Goal: Task Accomplishment & Management: Complete application form

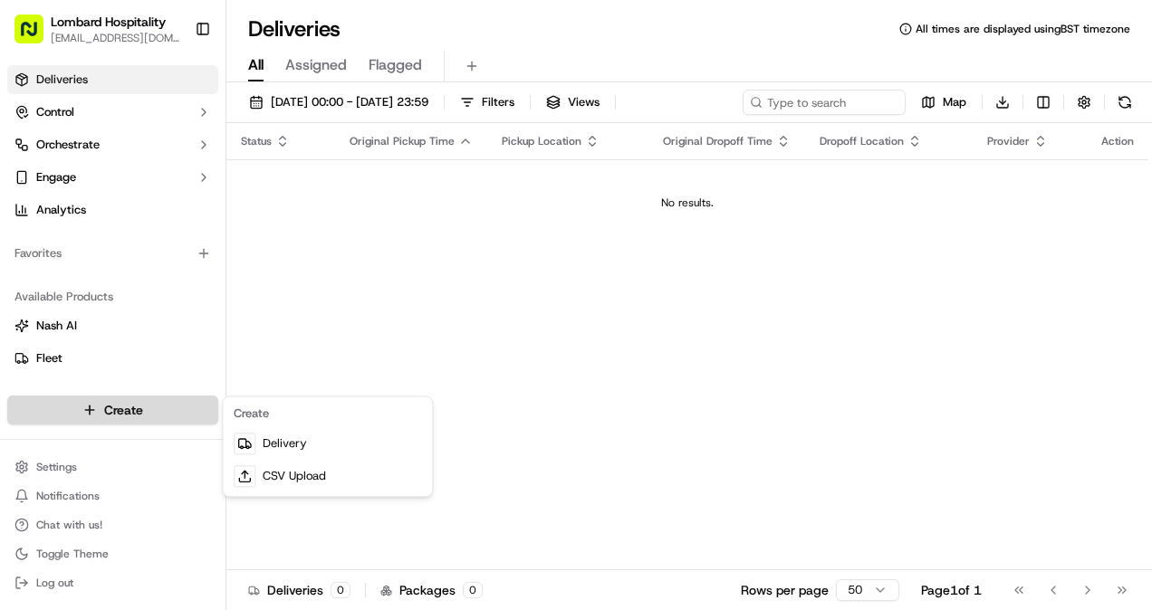
click at [123, 402] on html "Lombard Hospitality [EMAIL_ADDRESS][DOMAIN_NAME] Toggle Sidebar Deliveries Cont…" at bounding box center [576, 305] width 1152 height 610
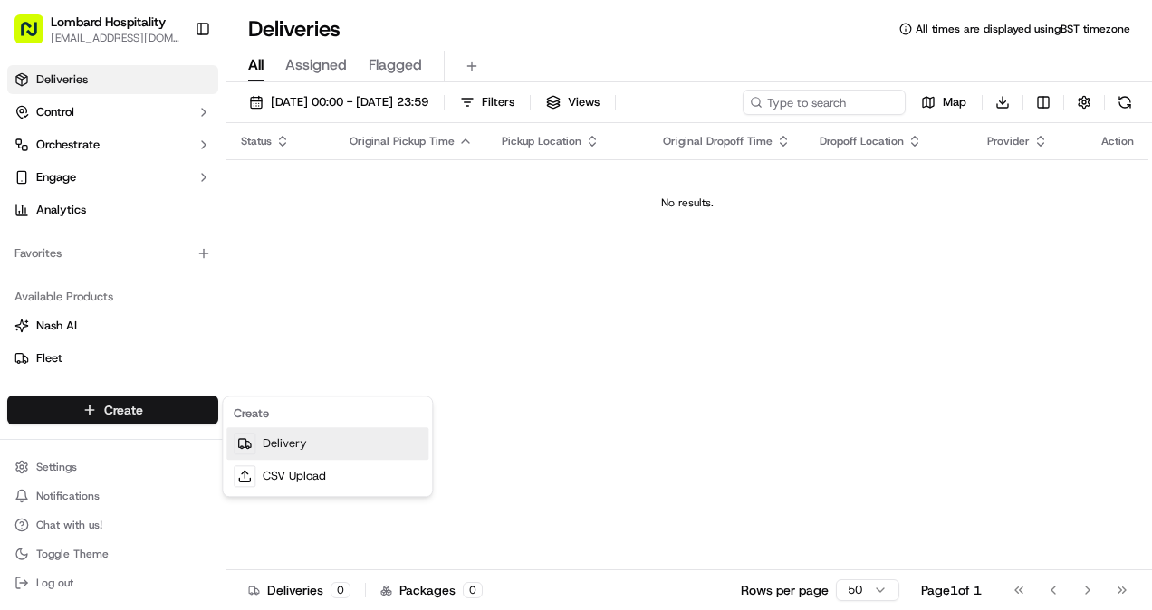
click at [239, 439] on icon at bounding box center [242, 443] width 7 height 8
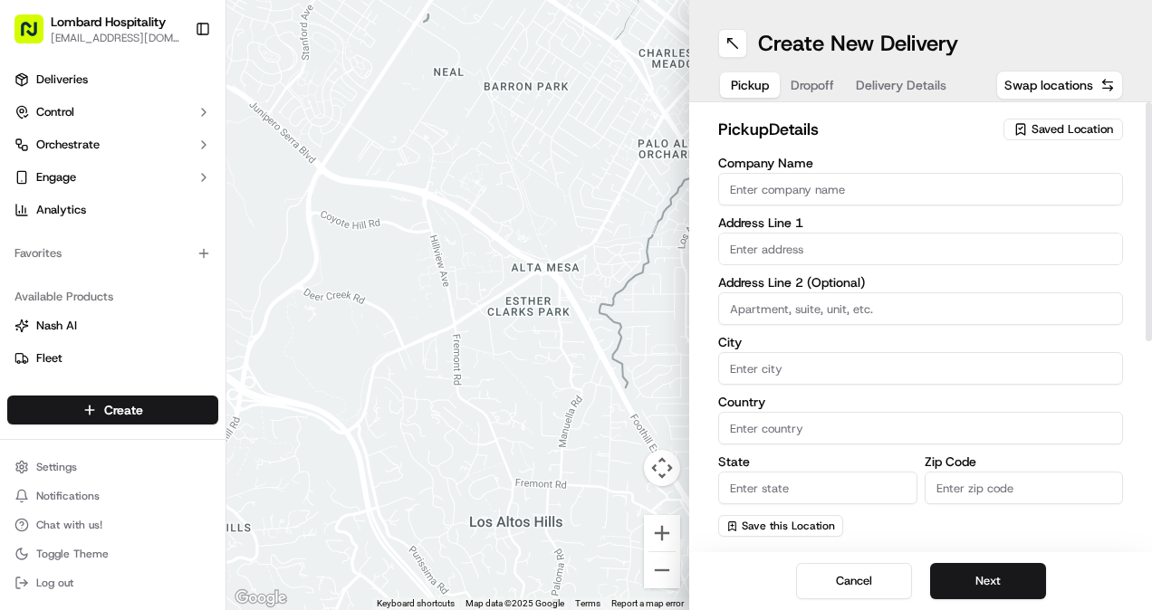
click at [771, 205] on div "Company Name Address Line 1 Address Line 2 (Optional) City Country State Zip Co…" at bounding box center [920, 347] width 405 height 380
click at [770, 195] on input "Company Name" at bounding box center [920, 189] width 405 height 33
paste input "Management"
type input "Navera Investment Management"
click at [784, 244] on input "text" at bounding box center [920, 249] width 405 height 33
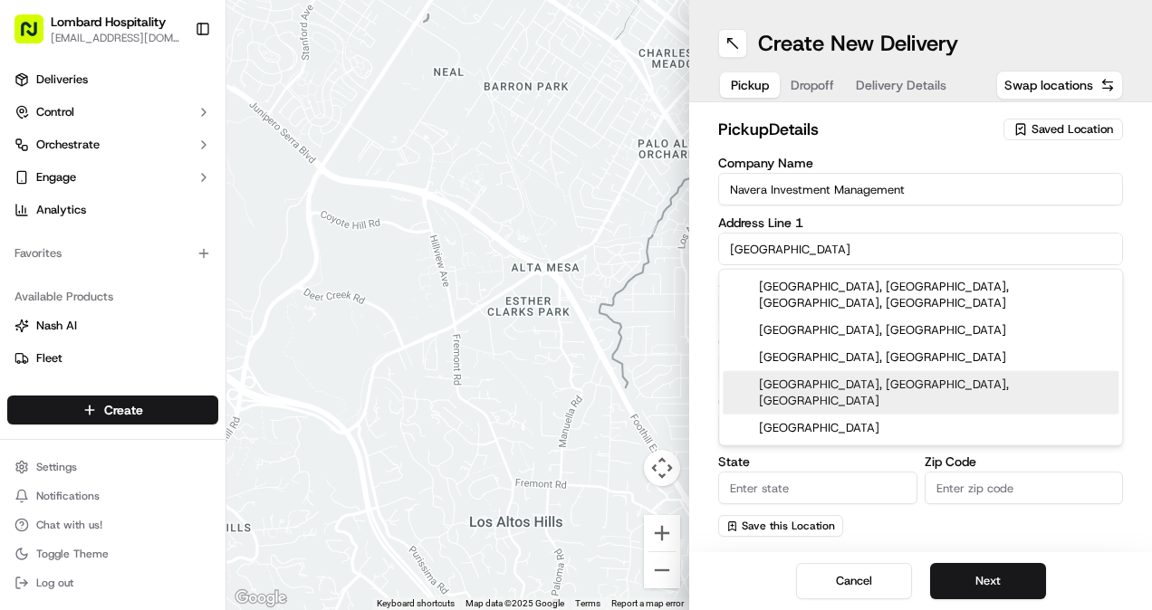
click at [893, 373] on div "[GEOGRAPHIC_DATA], [GEOGRAPHIC_DATA], [GEOGRAPHIC_DATA]" at bounding box center [921, 392] width 396 height 43
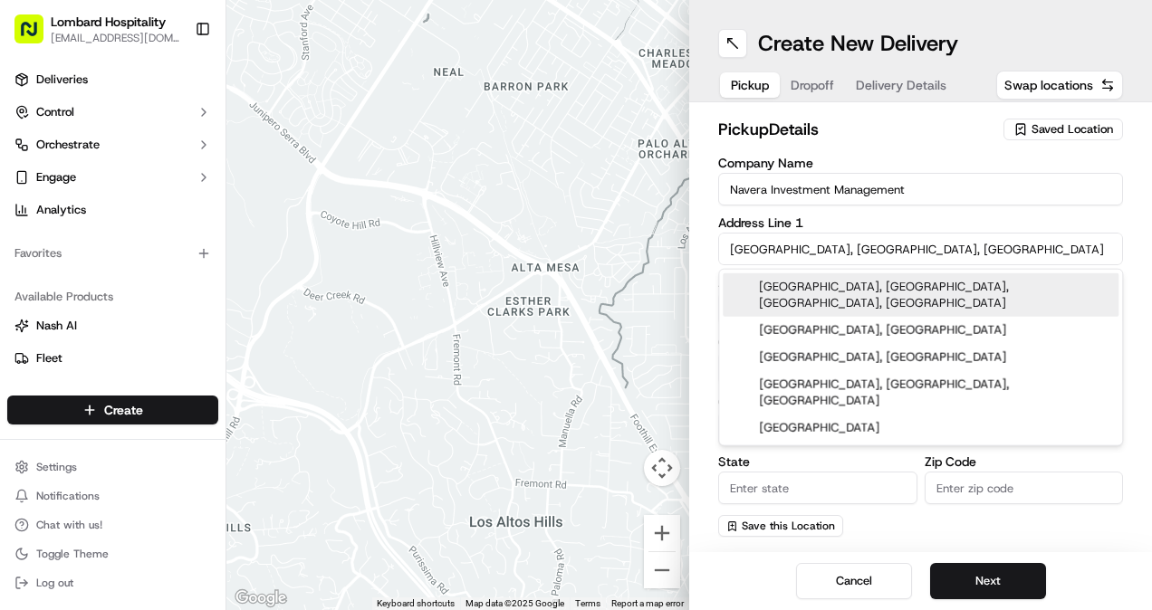
type input "[STREET_ADDRESS]"
type input "[GEOGRAPHIC_DATA]"
type input "SE1 9HA"
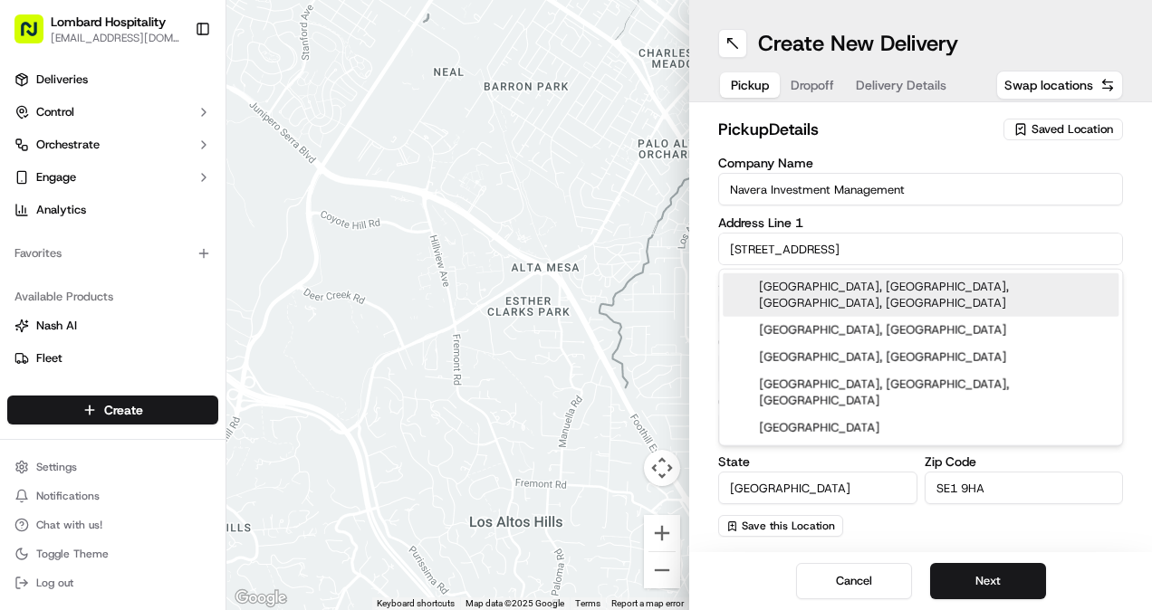
type input "[STREET_ADDRESS]"
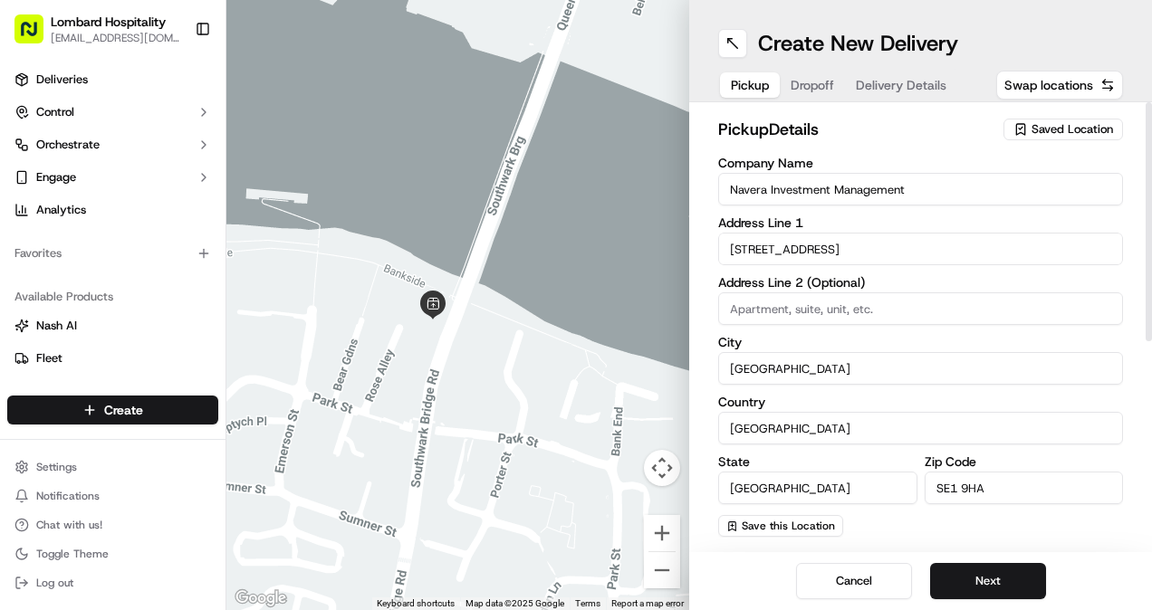
drag, startPoint x: 755, startPoint y: 82, endPoint x: 847, endPoint y: 77, distance: 92.5
click at [847, 77] on div "Pickup Dropoff Delivery Details" at bounding box center [838, 85] width 241 height 33
click at [1054, 91] on span "Swap locations" at bounding box center [1048, 85] width 89 height 18
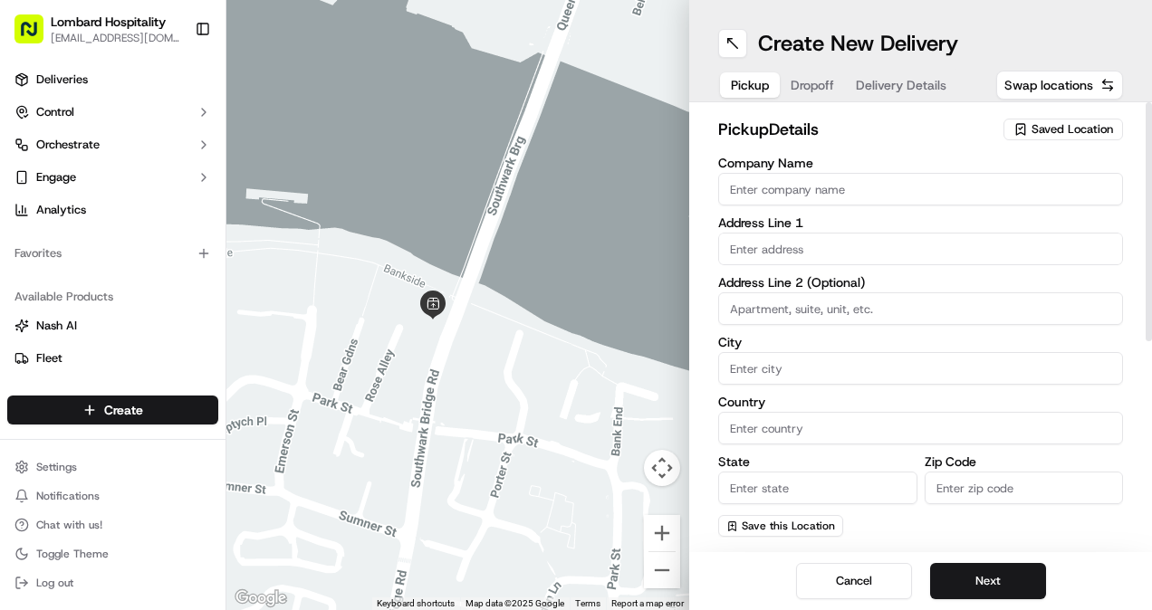
click at [803, 67] on div "Create New Delivery Pickup Dropoff Delivery Details Swap locations" at bounding box center [920, 51] width 463 height 102
click at [804, 75] on button "Dropoff" at bounding box center [812, 84] width 65 height 25
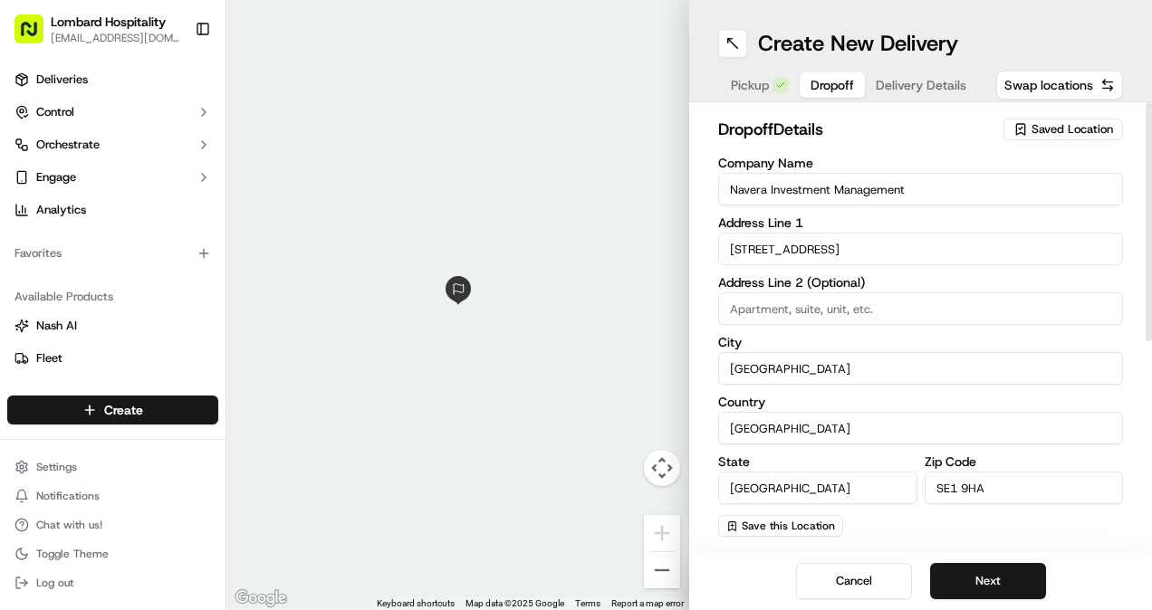
click at [896, 247] on input "[STREET_ADDRESS]" at bounding box center [920, 249] width 405 height 33
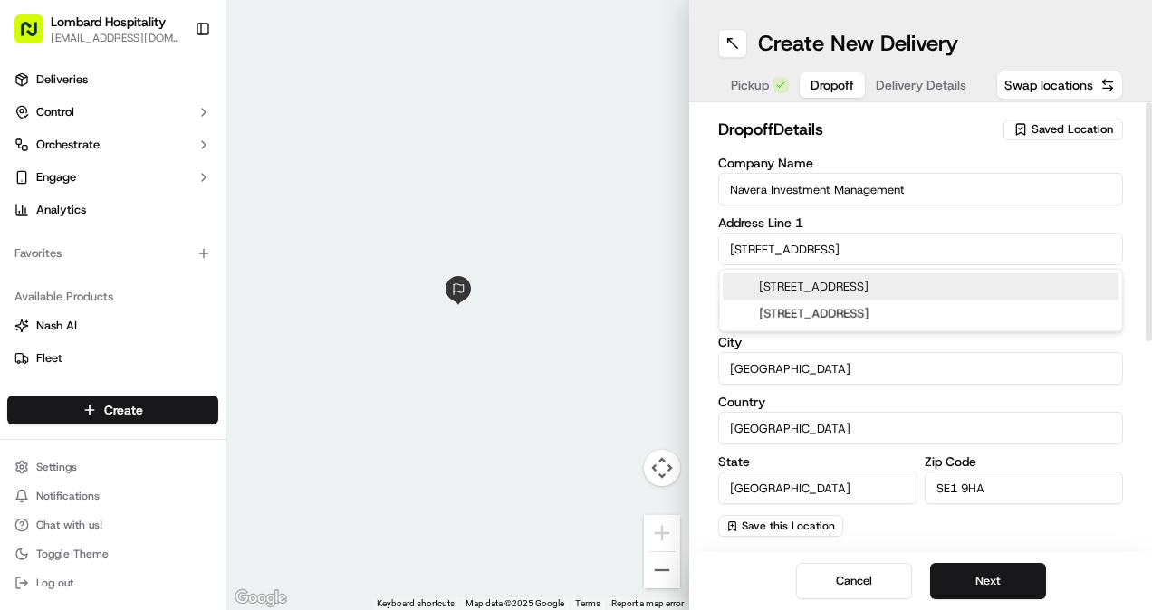
click at [859, 284] on div "[STREET_ADDRESS]" at bounding box center [921, 286] width 396 height 27
type input "[STREET_ADDRESS]"
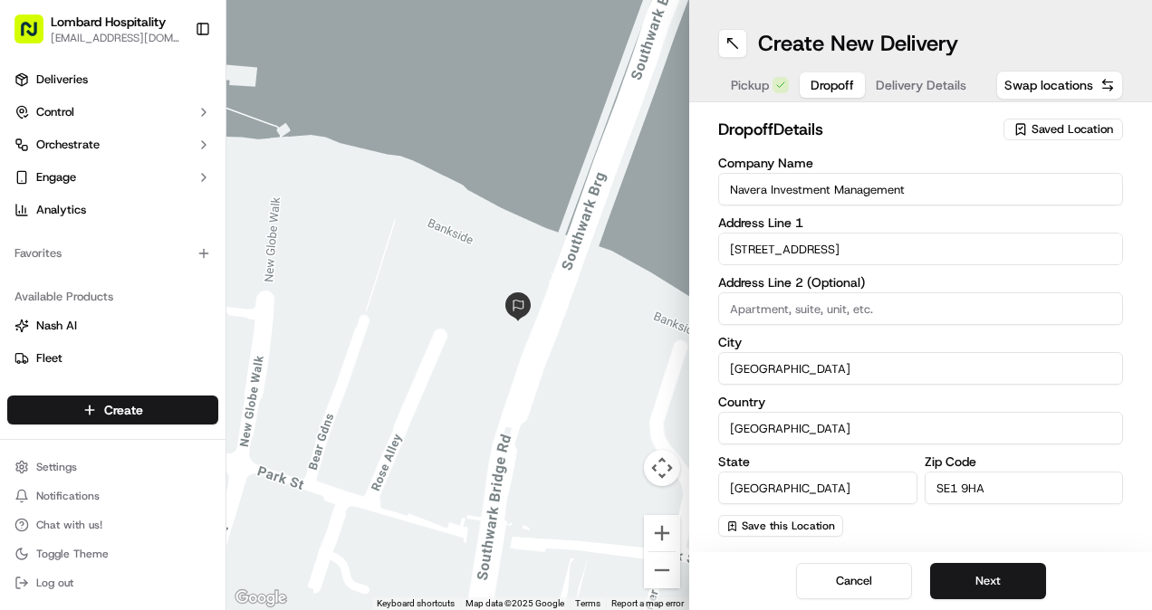
drag, startPoint x: 446, startPoint y: 349, endPoint x: 522, endPoint y: 340, distance: 75.7
click at [522, 340] on div at bounding box center [457, 305] width 463 height 610
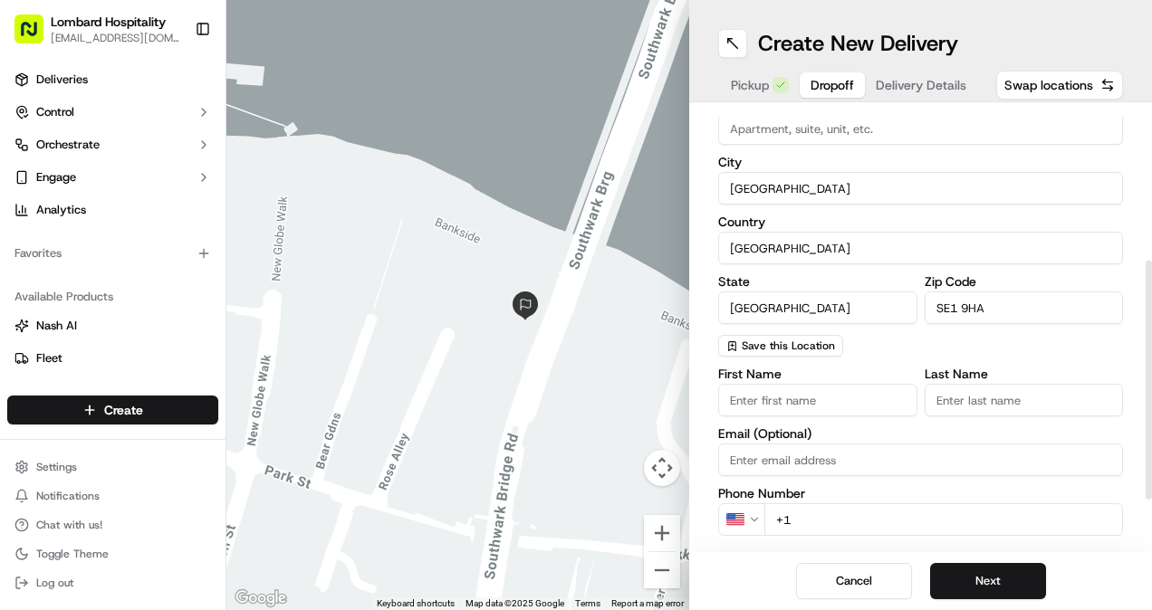
scroll to position [282, 0]
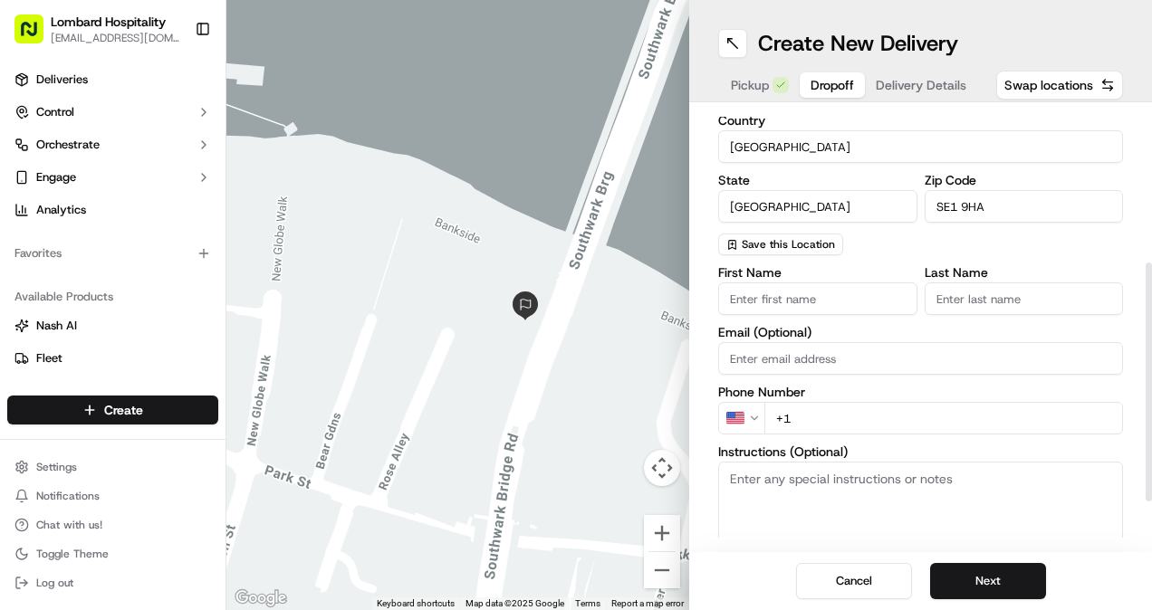
click at [809, 311] on input "First Name" at bounding box center [817, 298] width 199 height 33
type input "\"
type input "[PERSON_NAME]"
type input "Askazai"
type input "[EMAIL_ADDRESS][DOMAIN_NAME]"
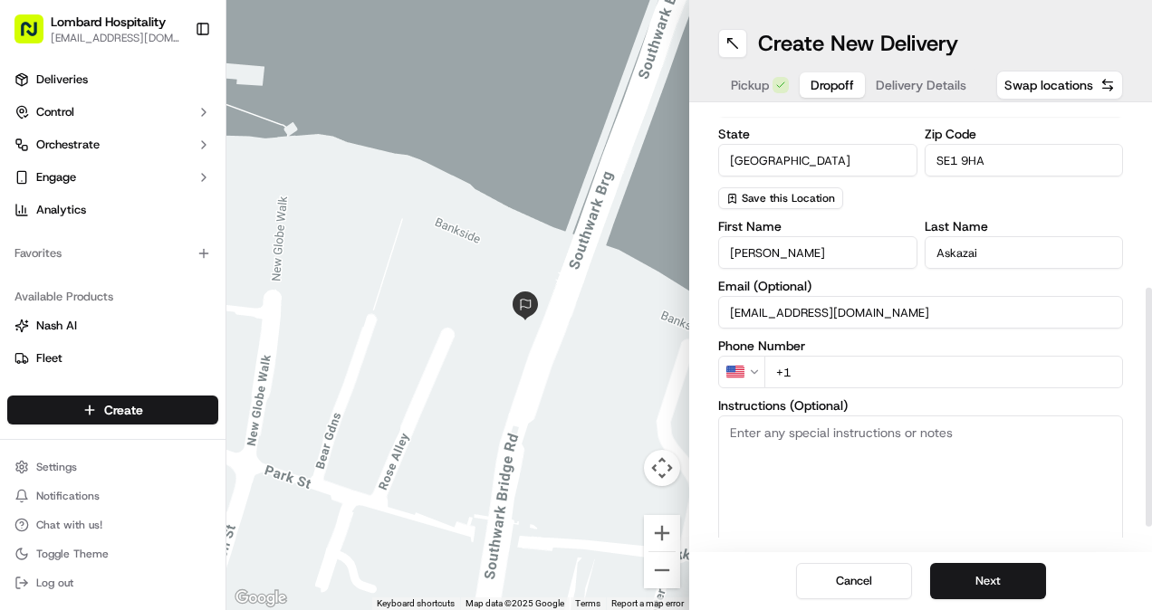
scroll to position [329, 0]
type input "[PERSON_NAME]"
click at [829, 362] on input "+1" at bounding box center [943, 371] width 359 height 33
paste input "020 3740 8350"
type input "[PHONE_NUMBER]"
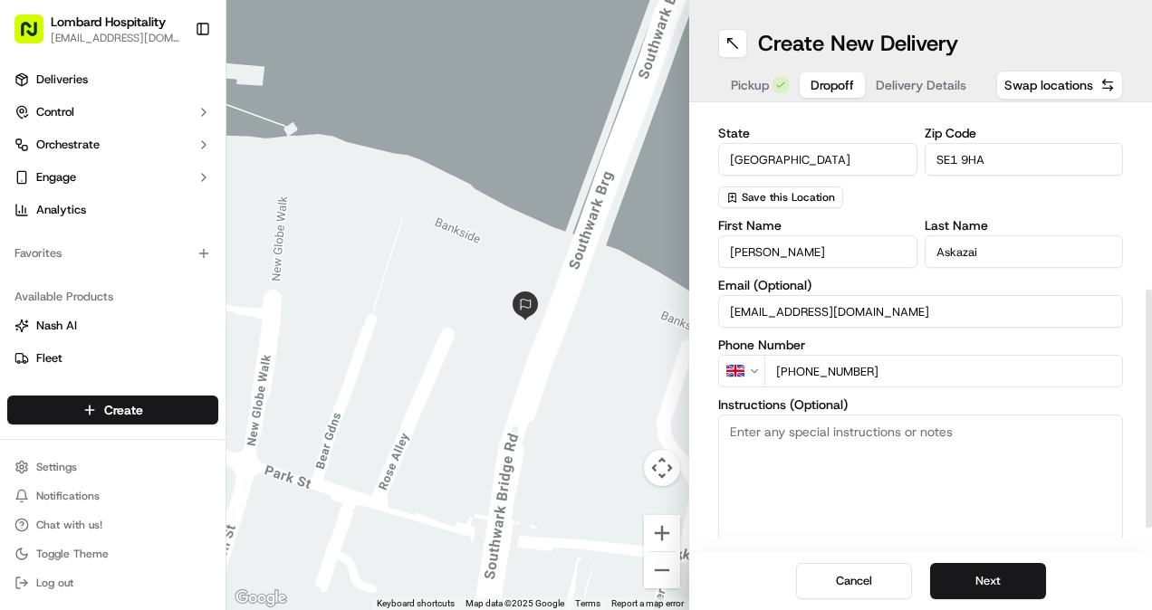
click at [781, 438] on textarea "Instructions (Optional)" at bounding box center [920, 483] width 405 height 136
paste textarea "Entrance is via [GEOGRAPHIC_DATA] through the loading bay"
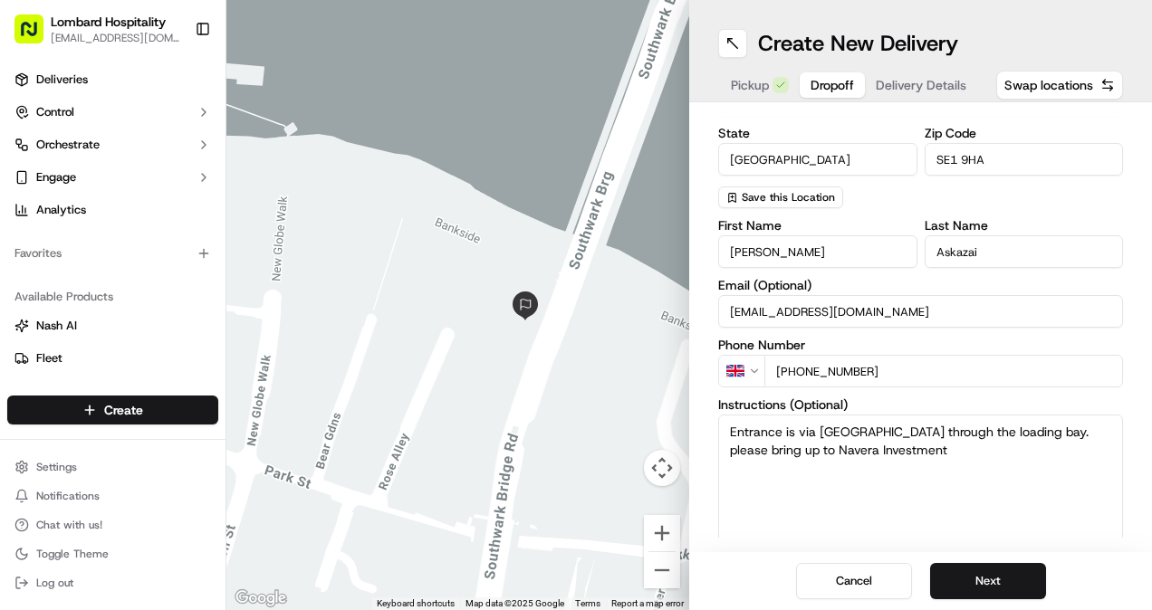
type textarea "Entrance is via [GEOGRAPHIC_DATA] through the loading bay. please bring up to N…"
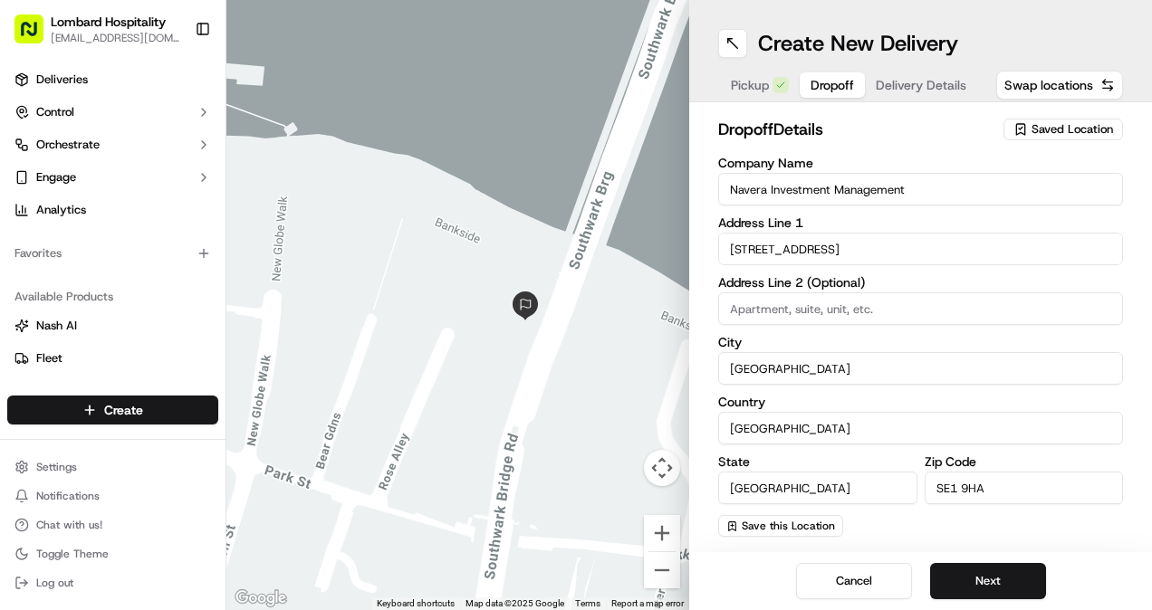
click at [750, 89] on span "Pickup" at bounding box center [750, 85] width 38 height 18
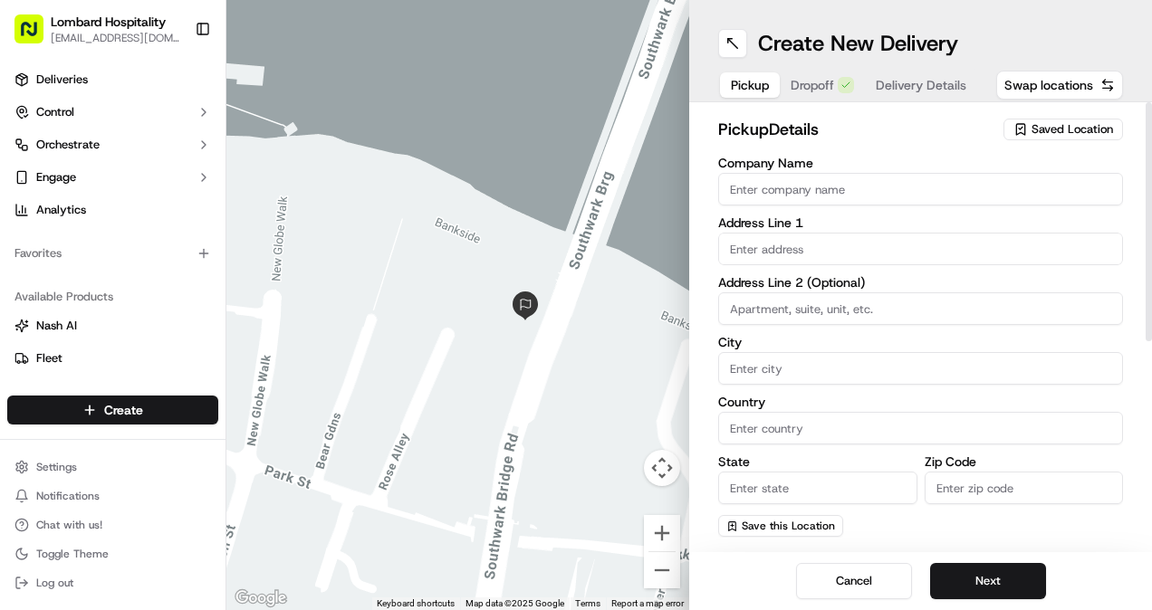
click at [771, 187] on input "Company Name" at bounding box center [920, 189] width 405 height 33
type input "Lombard Hospitality - Catering"
type input "[PERSON_NAME][STREET_ADDRESS]"
type input "[GEOGRAPHIC_DATA]"
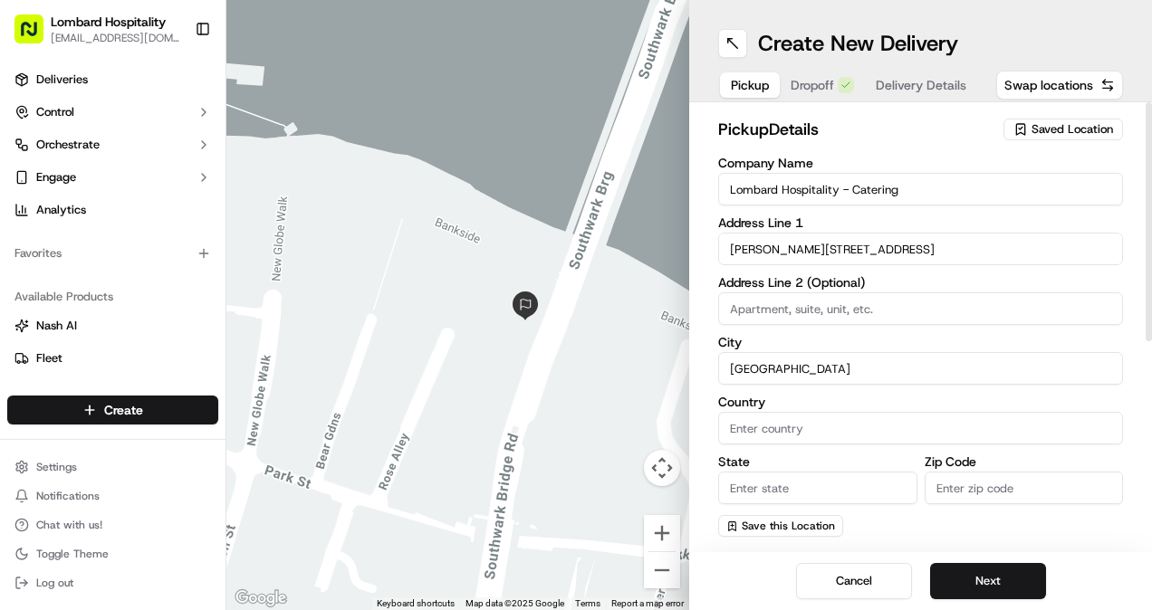
type input "Europe"
type input "EC3V 9AA"
type input "Yasiru"
type input "[GEOGRAPHIC_DATA]"
type input "[EMAIL_ADDRESS][DOMAIN_NAME]"
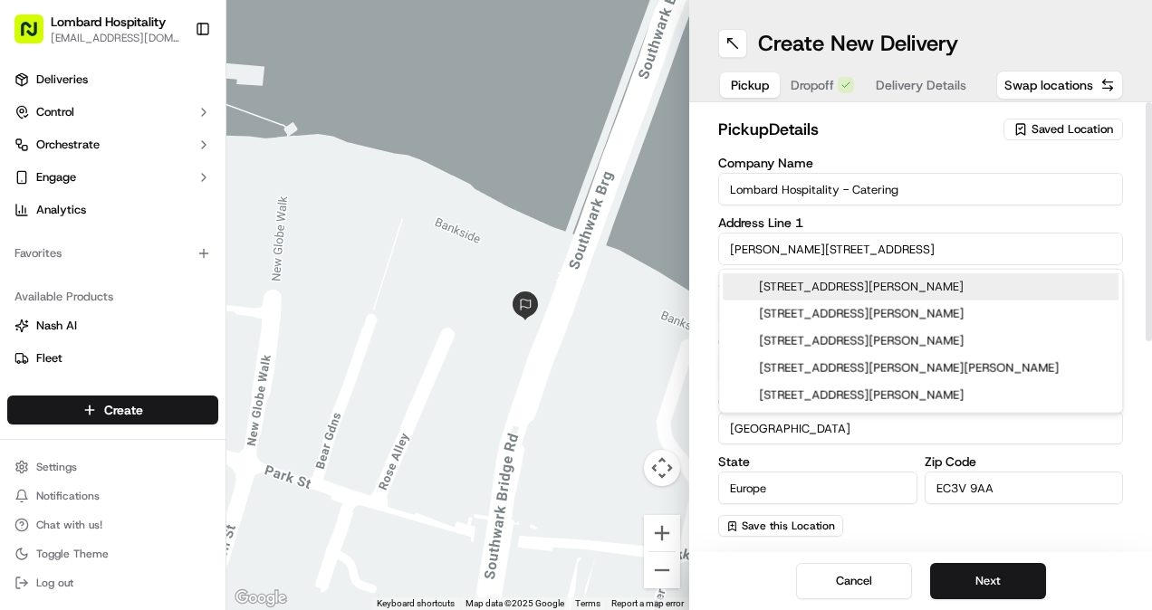
drag, startPoint x: 837, startPoint y: 252, endPoint x: 720, endPoint y: 250, distance: 116.8
click at [720, 250] on input "[PERSON_NAME][STREET_ADDRESS]" at bounding box center [920, 249] width 405 height 33
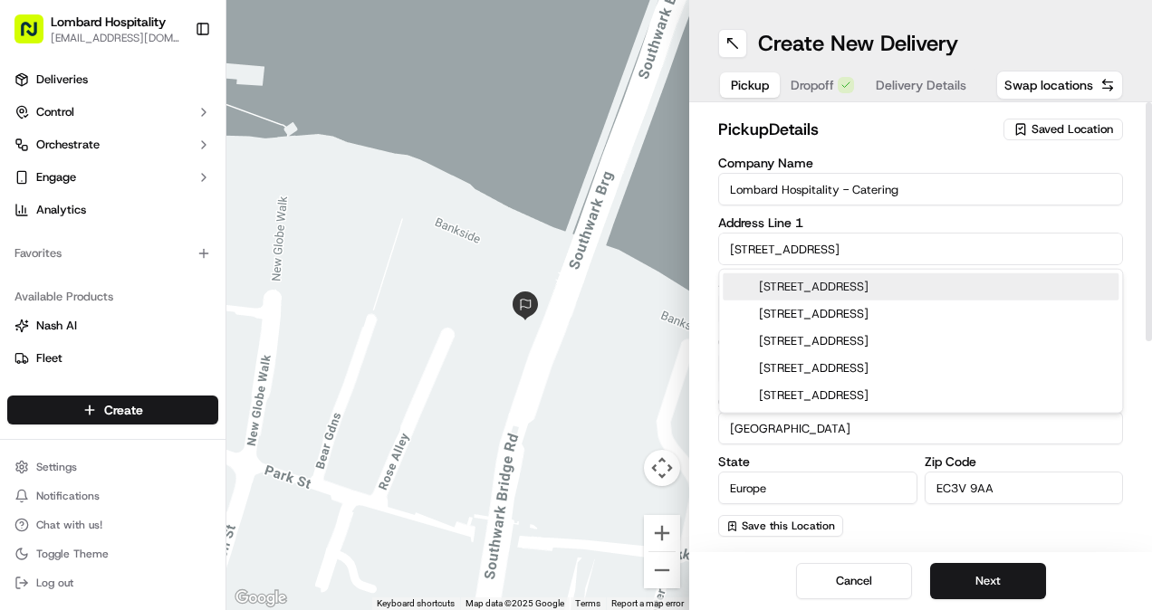
click at [860, 290] on div "[STREET_ADDRESS]" at bounding box center [921, 286] width 396 height 27
type input "[GEOGRAPHIC_DATA], [STREET_ADDRESS]"
type input "[GEOGRAPHIC_DATA]"
type input "EC3V 3LA"
type input "[STREET_ADDRESS]"
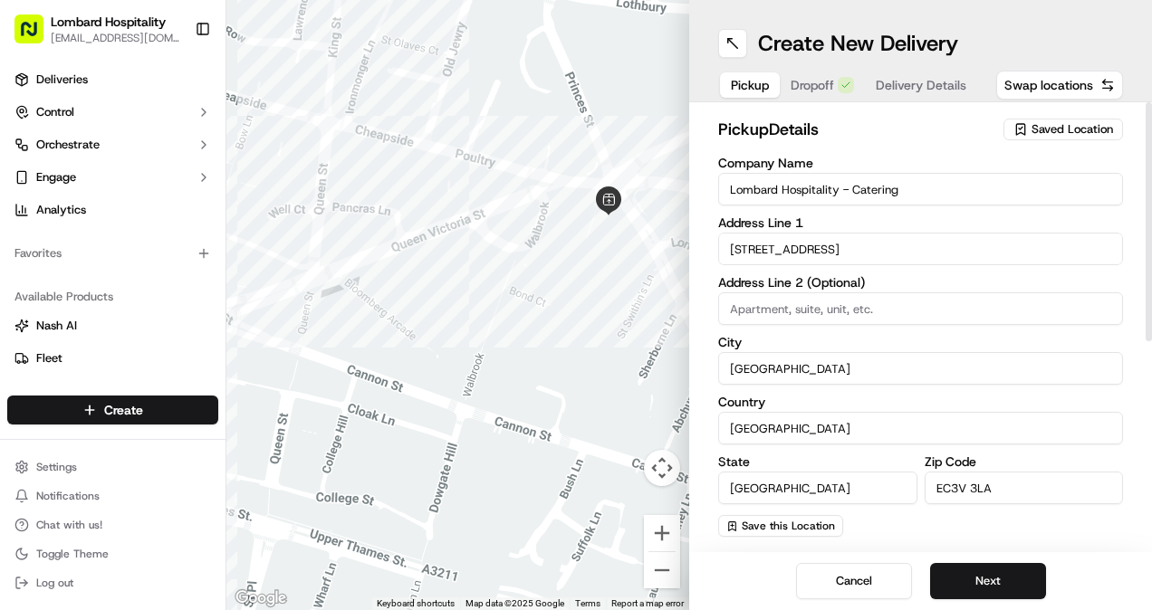
scroll to position [370, 0]
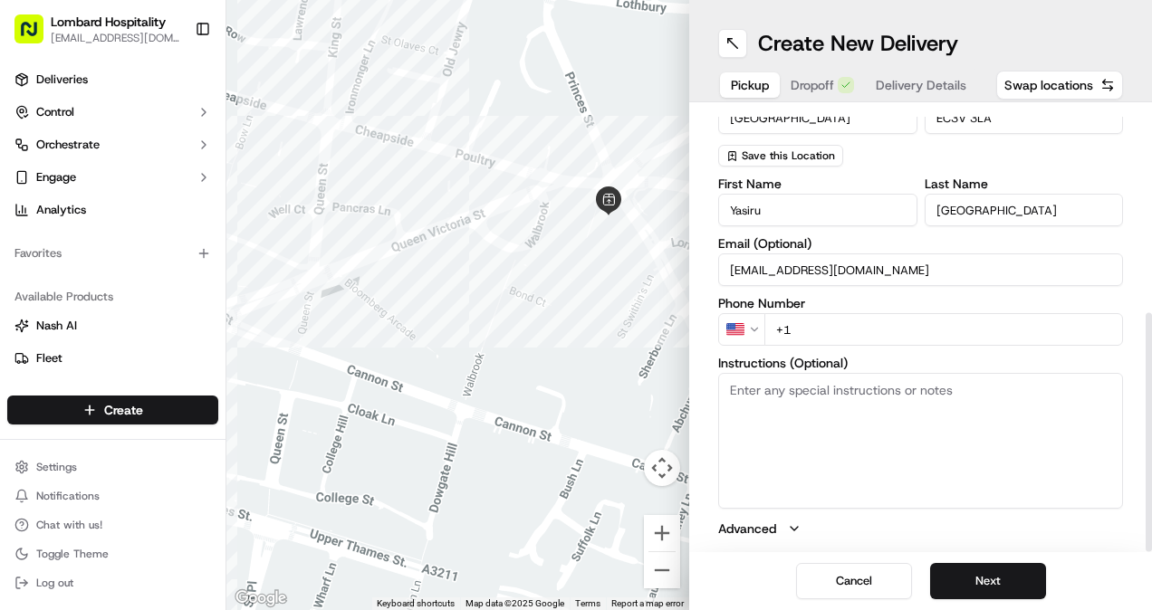
click at [817, 335] on input "+1" at bounding box center [943, 329] width 359 height 33
type input "[PHONE_NUMBER]"
click at [781, 407] on textarea "Instructions (Optional)" at bounding box center [920, 441] width 405 height 136
type textarea "P"
click at [781, 407] on textarea "Instructions (Optional)" at bounding box center [920, 441] width 405 height 136
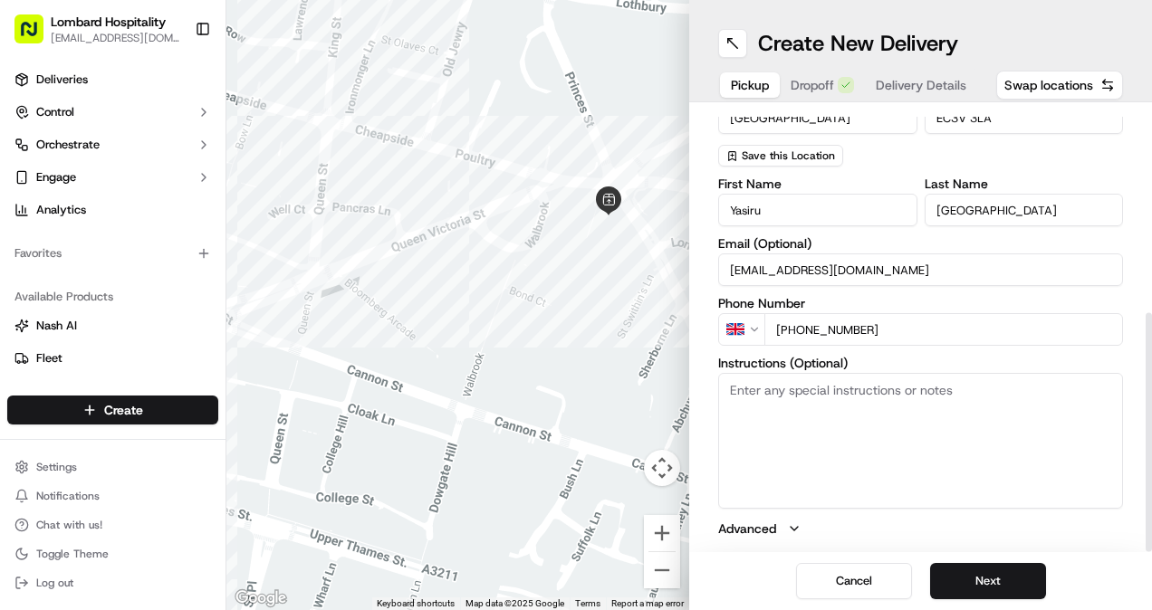
drag, startPoint x: 895, startPoint y: 339, endPoint x: 764, endPoint y: 317, distance: 132.2
click at [764, 317] on input "[PHONE_NUMBER]" at bounding box center [943, 329] width 359 height 33
paste input "958 748055"
type input "[PHONE_NUMBER]"
click at [793, 418] on textarea "Instructions (Optional)" at bounding box center [920, 441] width 405 height 136
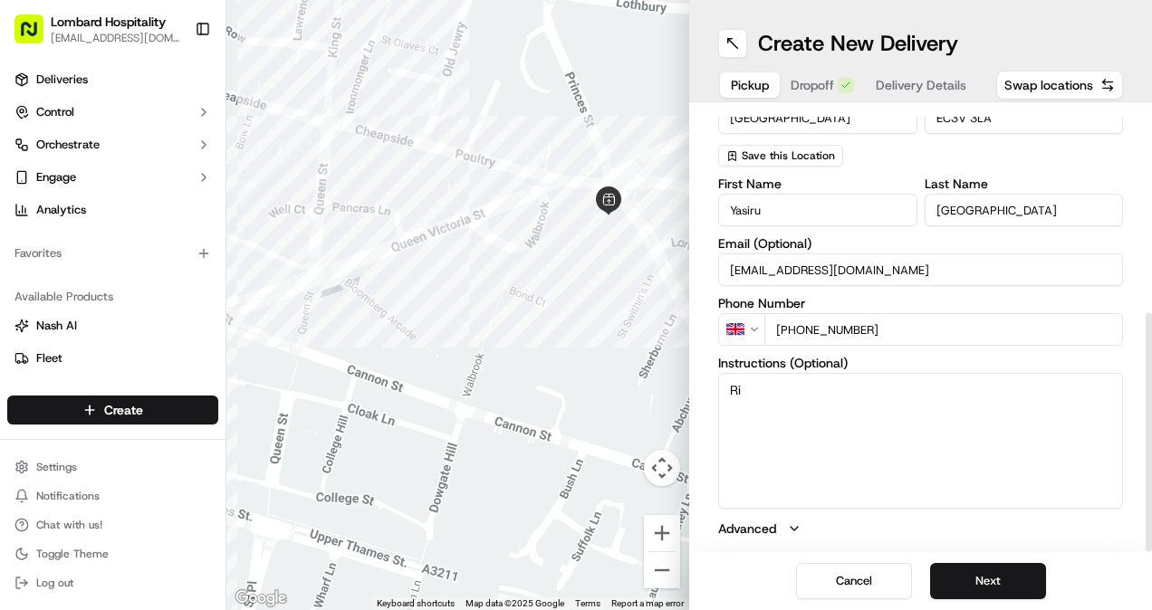
type textarea "R"
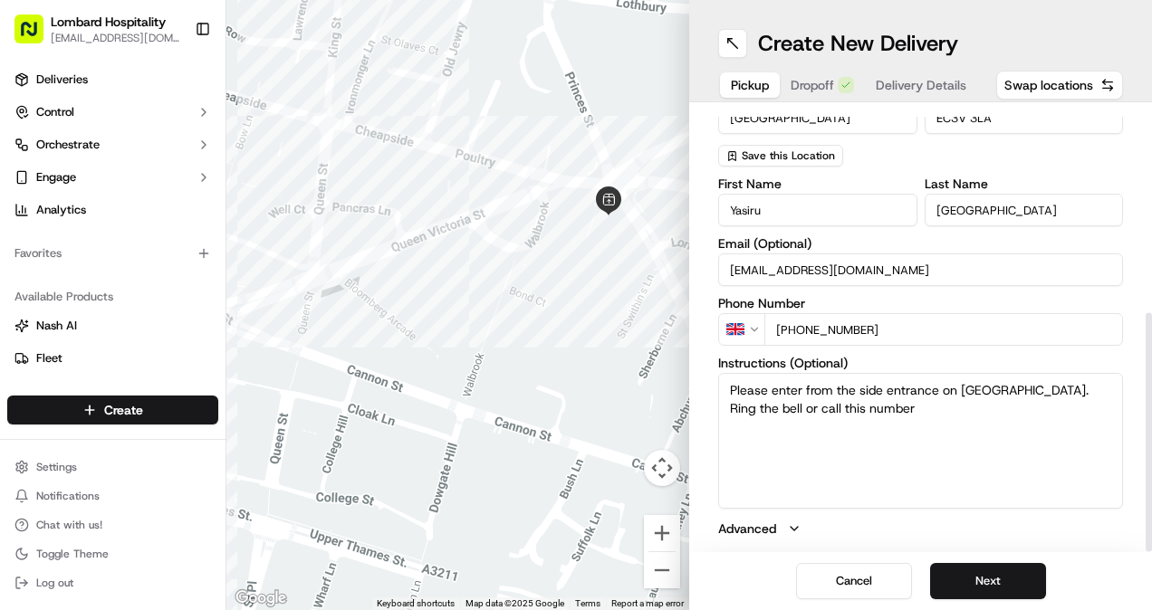
paste textarea "[PHONE_NUMBER]"
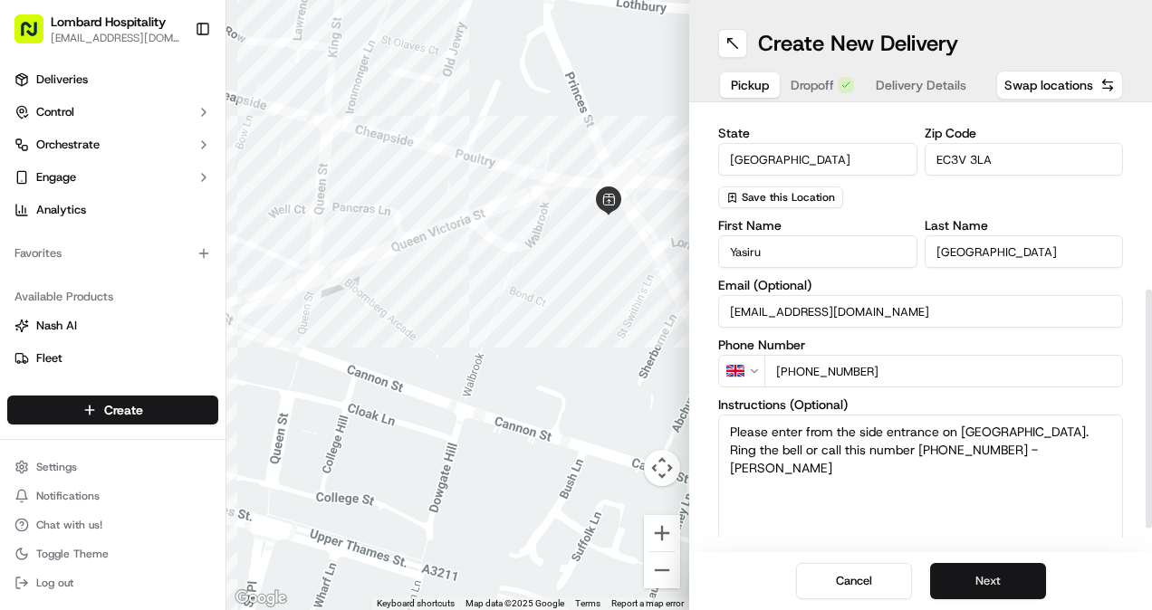
type textarea "Please enter from the side entrance on [GEOGRAPHIC_DATA]. Ring the bell or call…"
click at [1009, 579] on button "Next" at bounding box center [988, 581] width 116 height 36
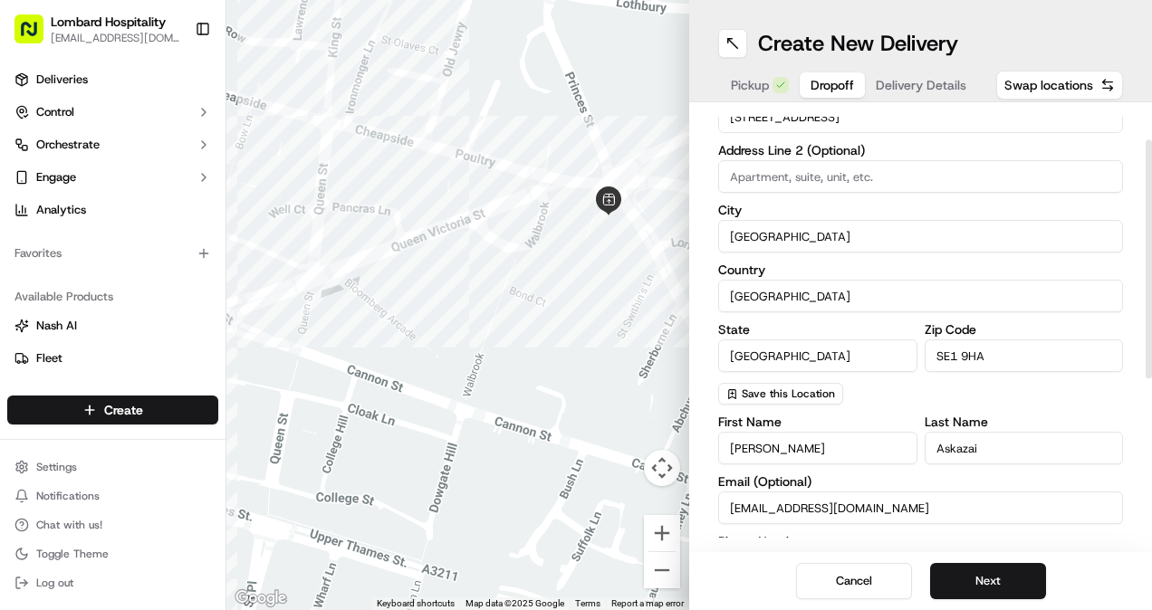
scroll to position [0, 0]
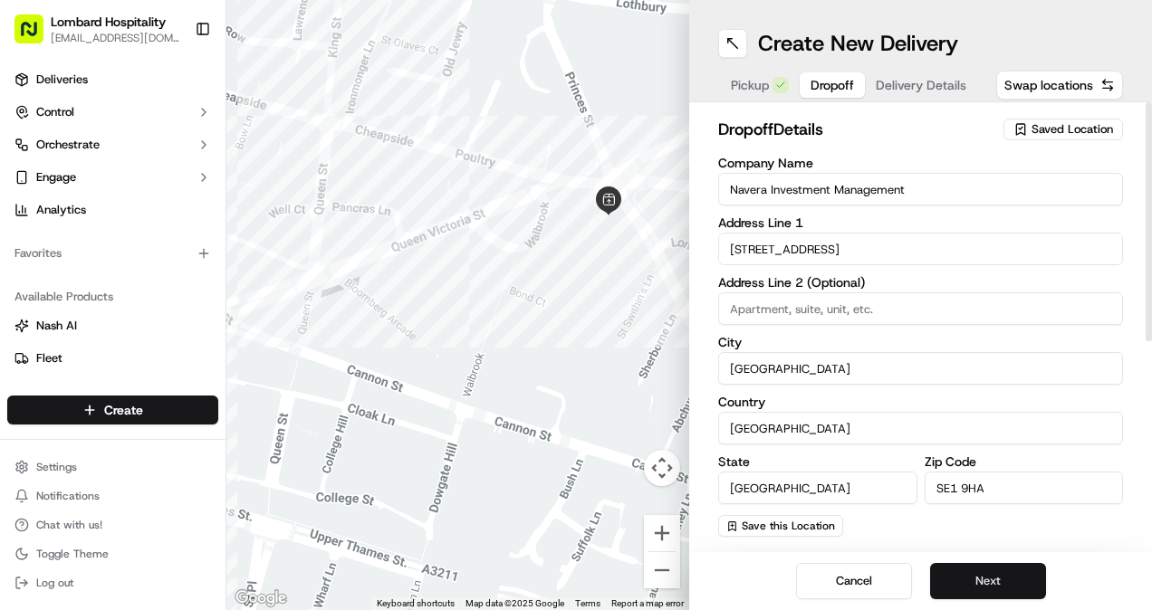
click at [978, 569] on button "Next" at bounding box center [988, 581] width 116 height 36
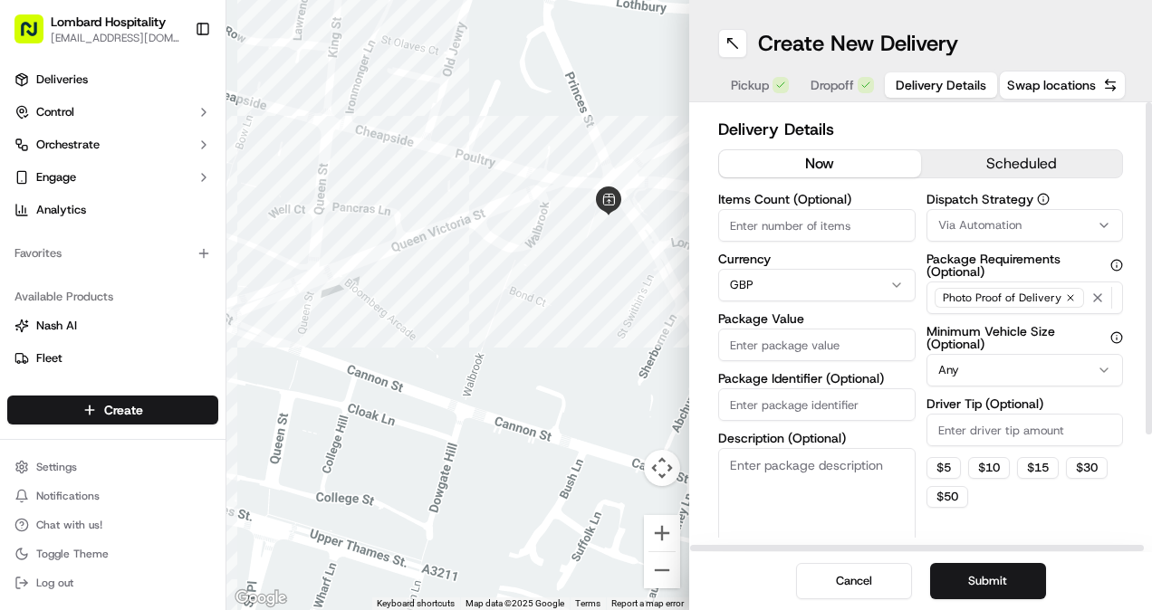
click at [971, 167] on button "scheduled" at bounding box center [1022, 163] width 202 height 27
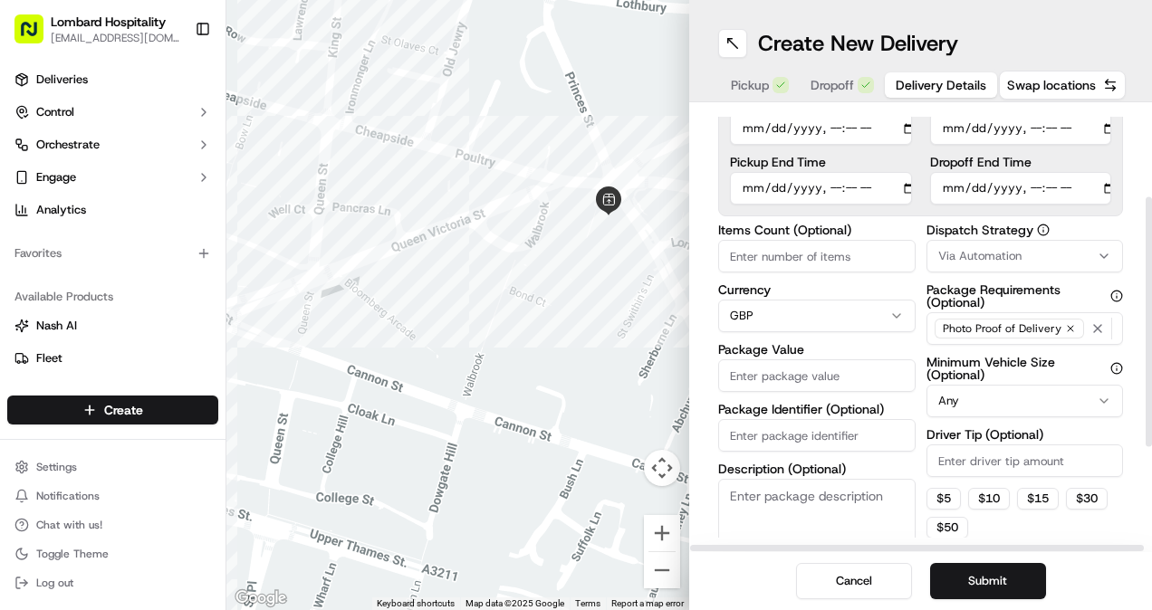
scroll to position [160, 0]
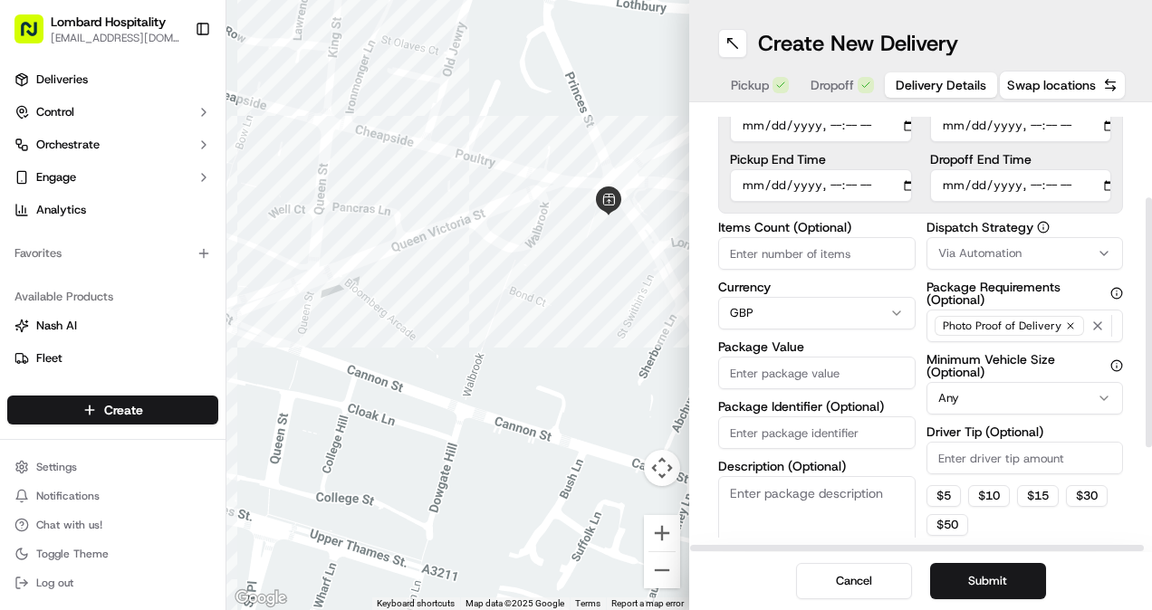
click at [769, 362] on input "Package Value" at bounding box center [816, 373] width 197 height 33
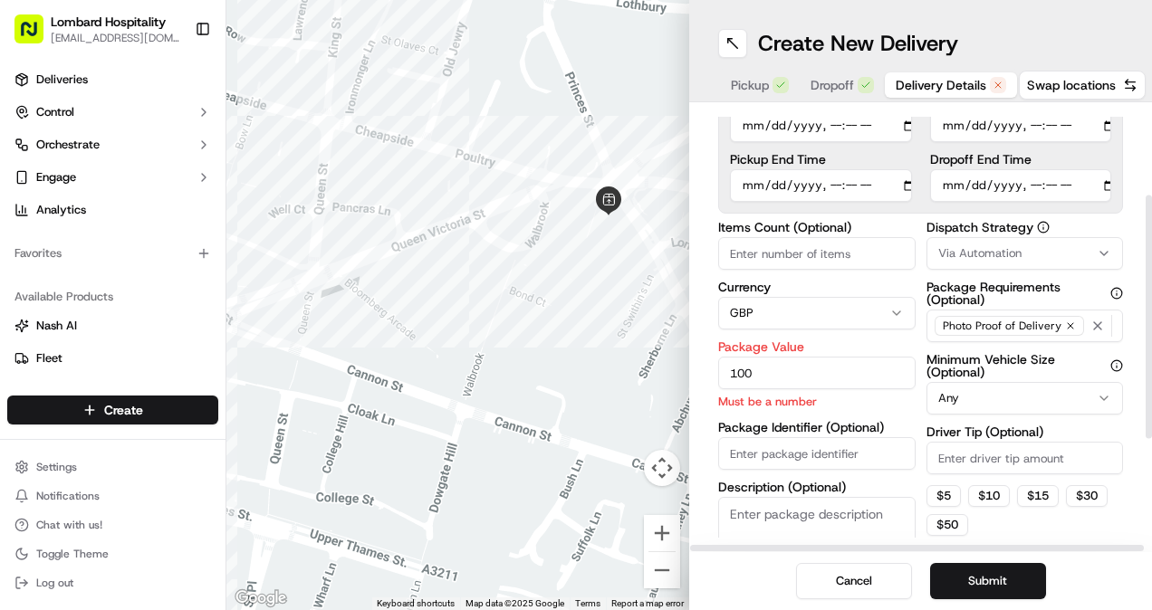
type input "100"
click at [713, 321] on div "Delivery Details now scheduled Time Zone (UTC+01.00) [GEOGRAPHIC_DATA]/[GEOGRAP…" at bounding box center [920, 327] width 463 height 450
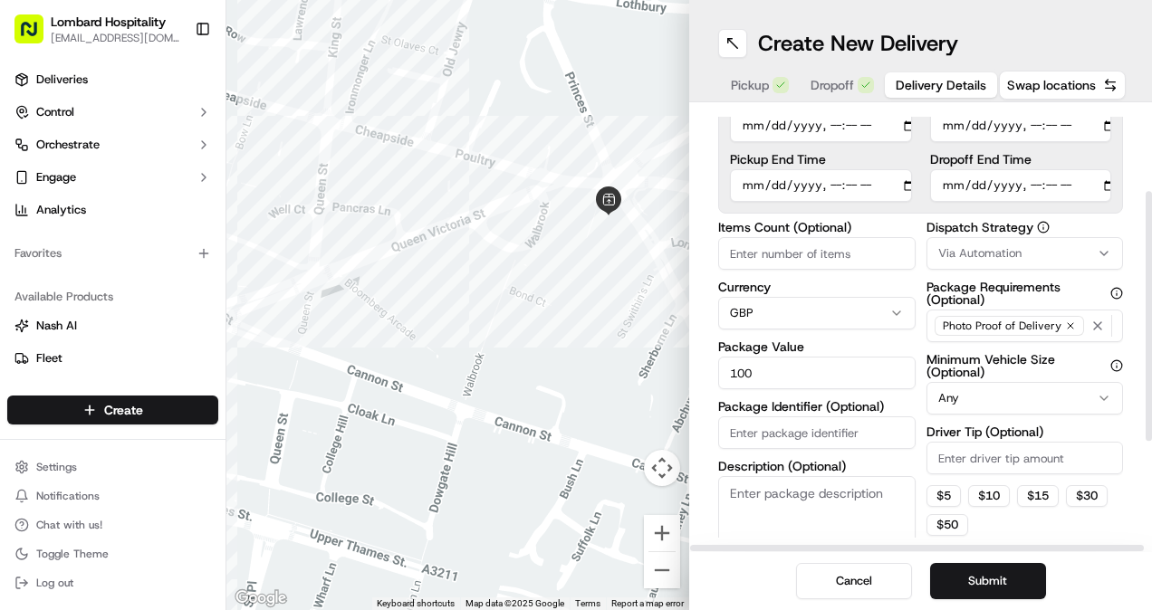
scroll to position [148, 0]
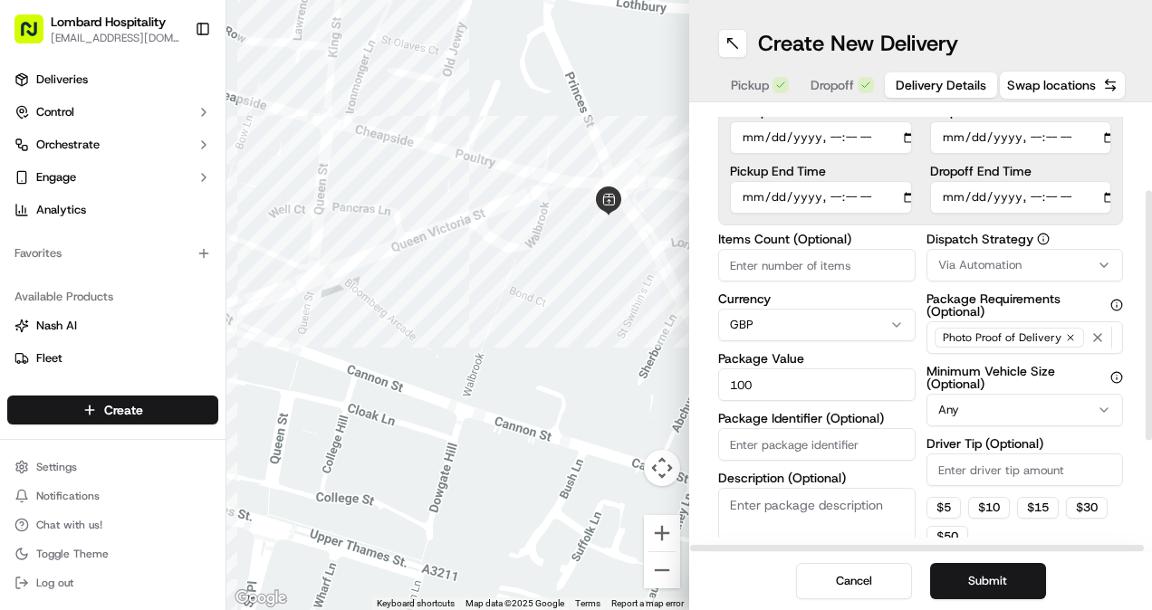
click at [1038, 258] on div "Via Automation" at bounding box center [1025, 265] width 188 height 16
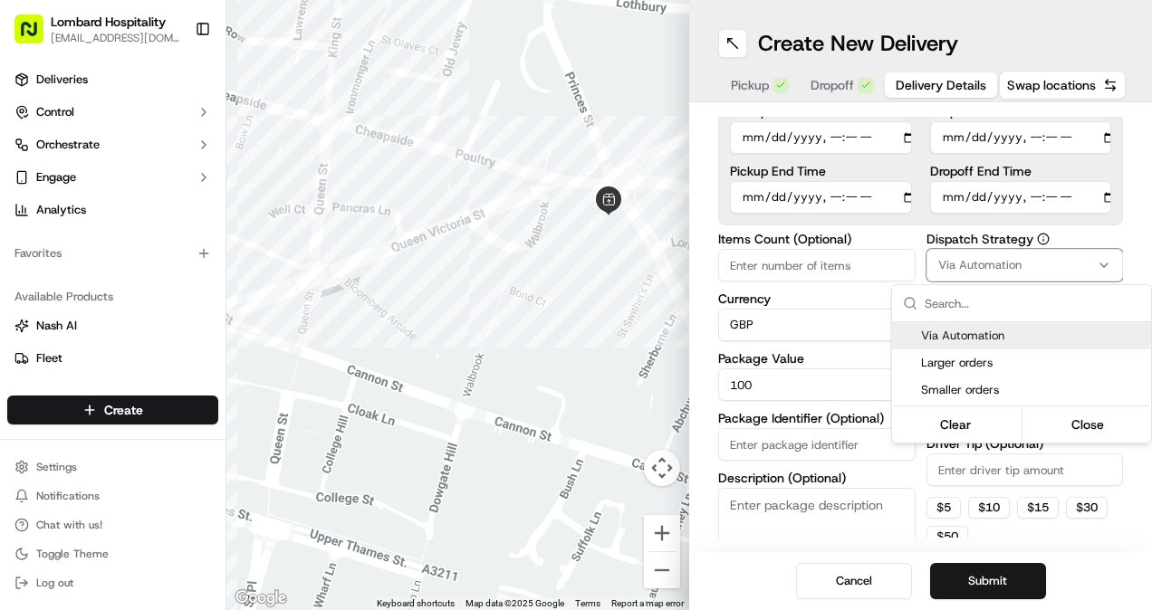
click at [920, 229] on html "Lombard Hospitality [EMAIL_ADDRESS][DOMAIN_NAME] Toggle Sidebar Deliveries Cont…" at bounding box center [576, 305] width 1152 height 610
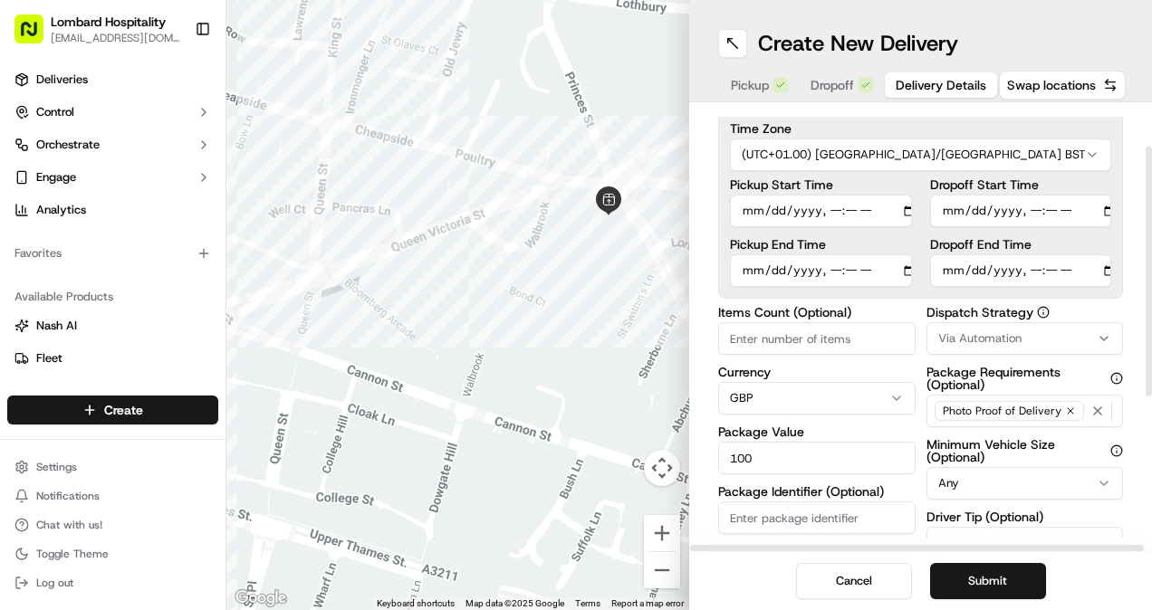
scroll to position [74, 0]
click at [893, 208] on input "Pickup Start Time" at bounding box center [821, 212] width 182 height 33
type input "[DATE]T07:00"
click at [904, 187] on label "Pickup Start Time" at bounding box center [821, 185] width 182 height 13
click at [904, 196] on input "Pickup Start Time" at bounding box center [821, 212] width 182 height 33
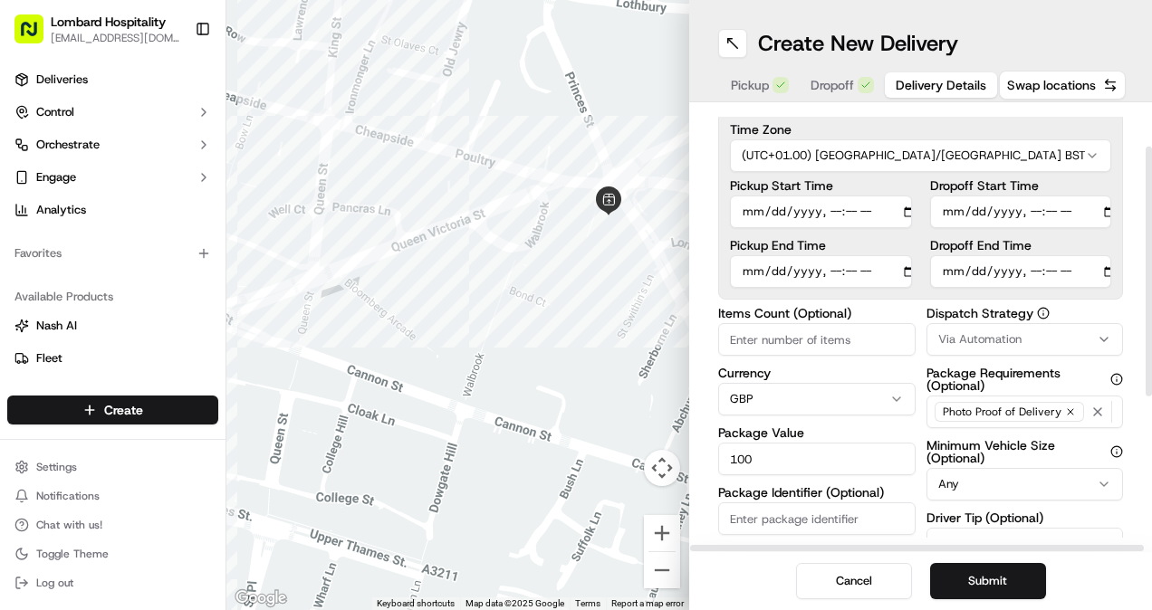
click at [1085, 210] on input "Dropoff Start Time" at bounding box center [1021, 212] width 182 height 33
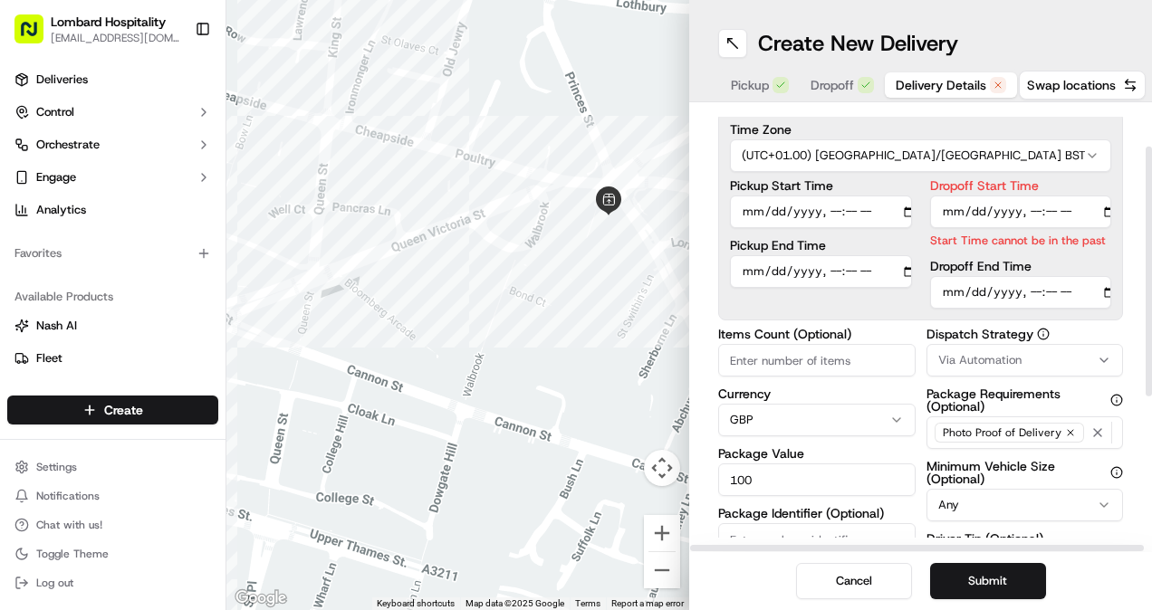
click at [927, 179] on div "Pickup Start Time Pickup End Time Dropoff Start Time Start Time cannot be in th…" at bounding box center [920, 243] width 381 height 129
click at [1088, 210] on input "Dropoff Start Time" at bounding box center [1021, 212] width 182 height 33
type input "[DATE]T07:30"
click at [1056, 182] on label "Dropoff Start Time" at bounding box center [1021, 185] width 182 height 13
click at [1056, 196] on input "Dropoff Start Time" at bounding box center [1021, 212] width 182 height 33
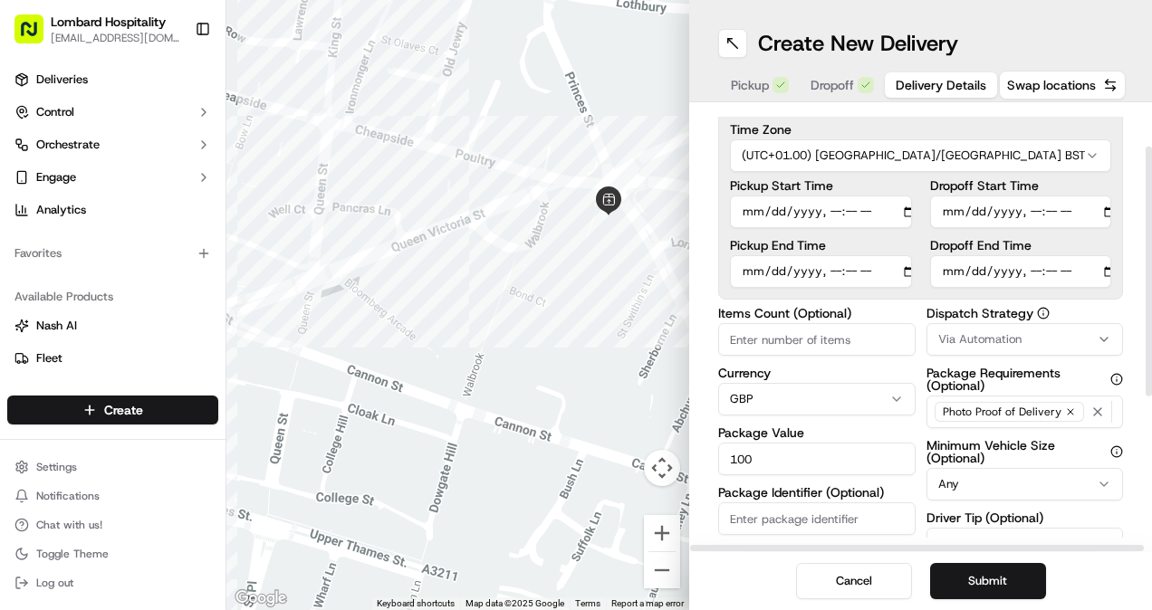
click at [905, 268] on input "Pickup End Time" at bounding box center [821, 271] width 182 height 33
click at [894, 267] on input "Pickup End Time" at bounding box center [821, 271] width 182 height 33
click at [914, 241] on div "Pickup Start Time Pickup End Time Dropoff Start Time Dropoff End Time" at bounding box center [920, 233] width 381 height 109
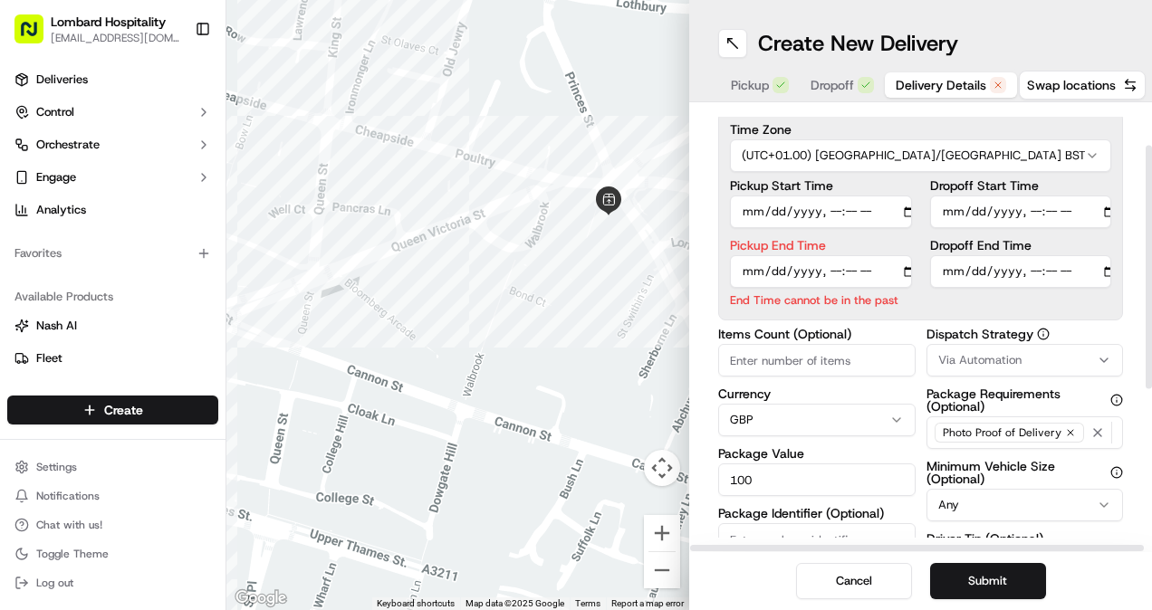
click at [890, 272] on input "Pickup End Time" at bounding box center [821, 271] width 182 height 33
type input "[DATE]T07:15"
click at [911, 245] on div "Pickup Start Time Pickup End Time End Time cannot be in the past Dropoff Start …" at bounding box center [920, 243] width 381 height 129
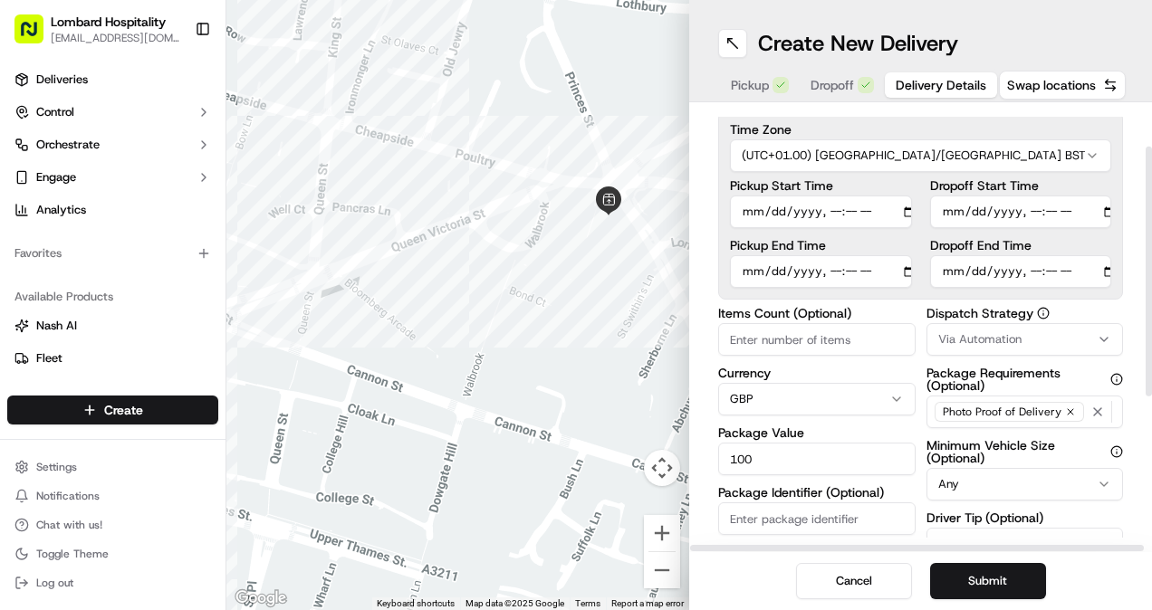
click at [1097, 272] on input "Dropoff End Time" at bounding box center [1021, 271] width 182 height 33
click at [1090, 272] on input "Dropoff End Time" at bounding box center [1021, 271] width 182 height 33
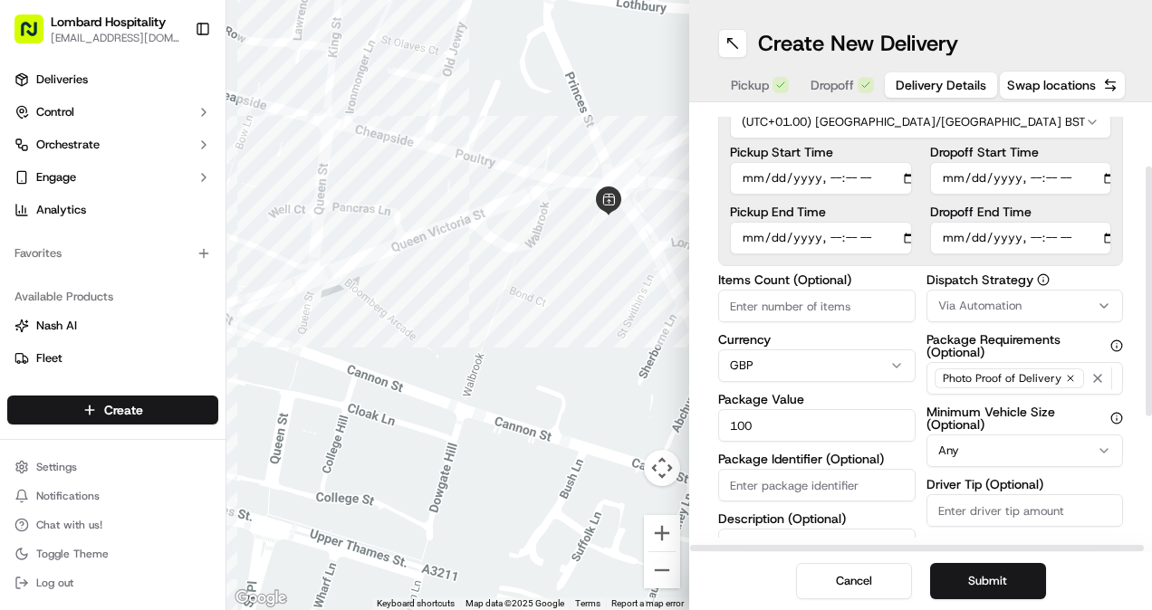
scroll to position [109, 0]
click at [1088, 237] on input "Dropoff End Time" at bounding box center [1021, 237] width 182 height 33
type input "[DATE]T07:45"
click at [1095, 212] on label "Dropoff End Time" at bounding box center [1021, 211] width 182 height 13
click at [1095, 221] on input "Dropoff End Time" at bounding box center [1021, 237] width 182 height 33
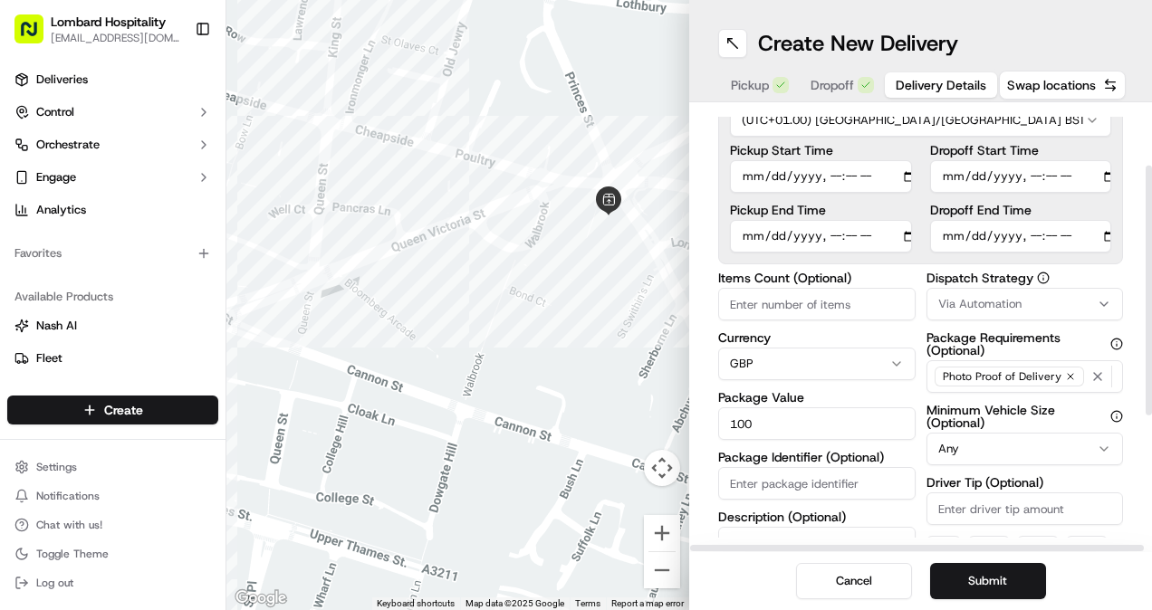
scroll to position [92, 0]
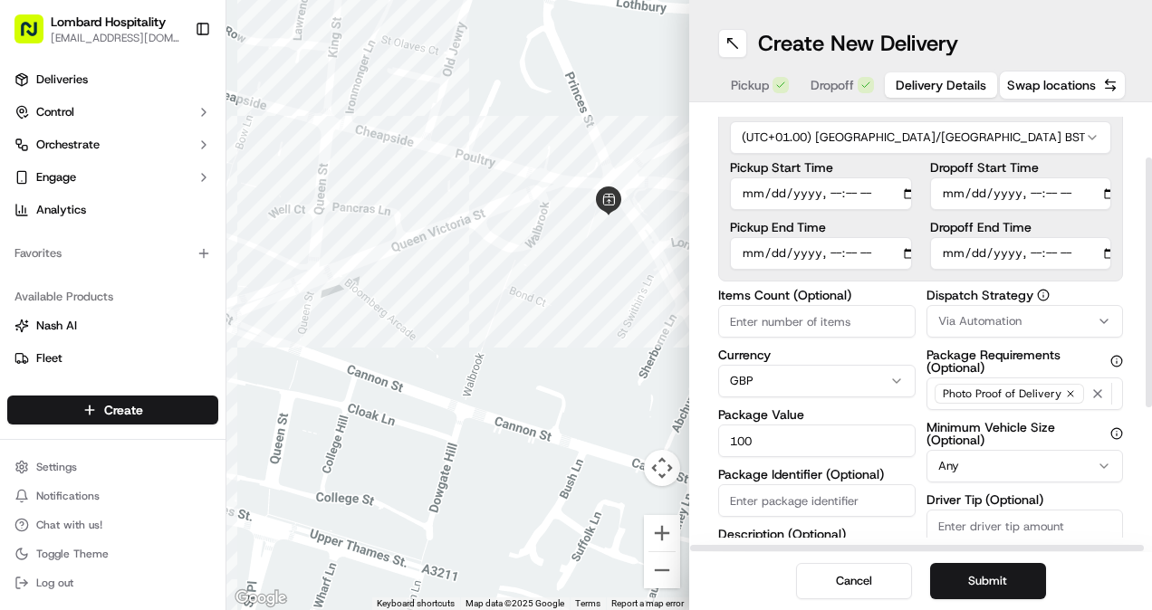
click at [893, 196] on input "Pickup Start Time" at bounding box center [821, 193] width 182 height 33
click at [1105, 168] on label "Dropoff Start Time" at bounding box center [1021, 167] width 182 height 13
click at [1105, 177] on input "Dropoff Start Time" at bounding box center [1021, 193] width 182 height 33
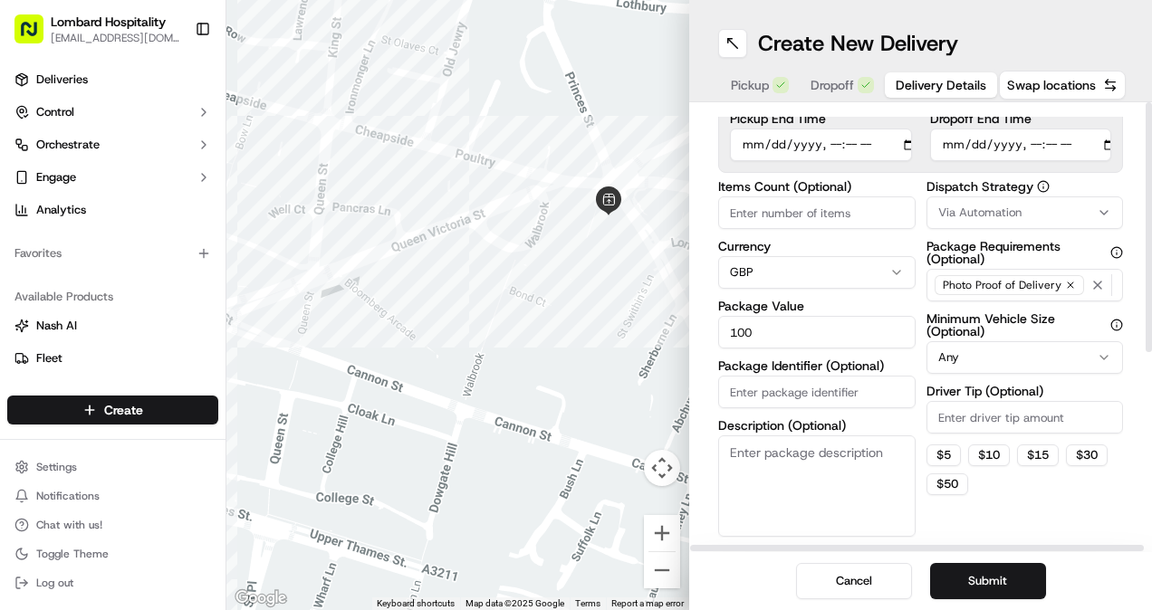
scroll to position [0, 0]
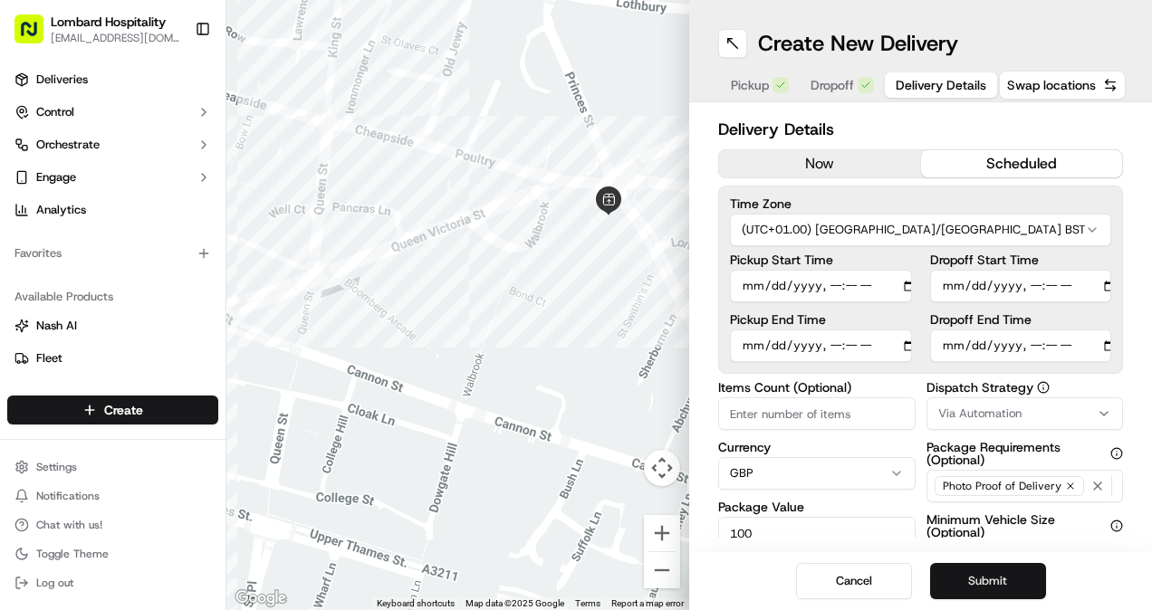
click at [985, 576] on button "Submit" at bounding box center [988, 581] width 116 height 36
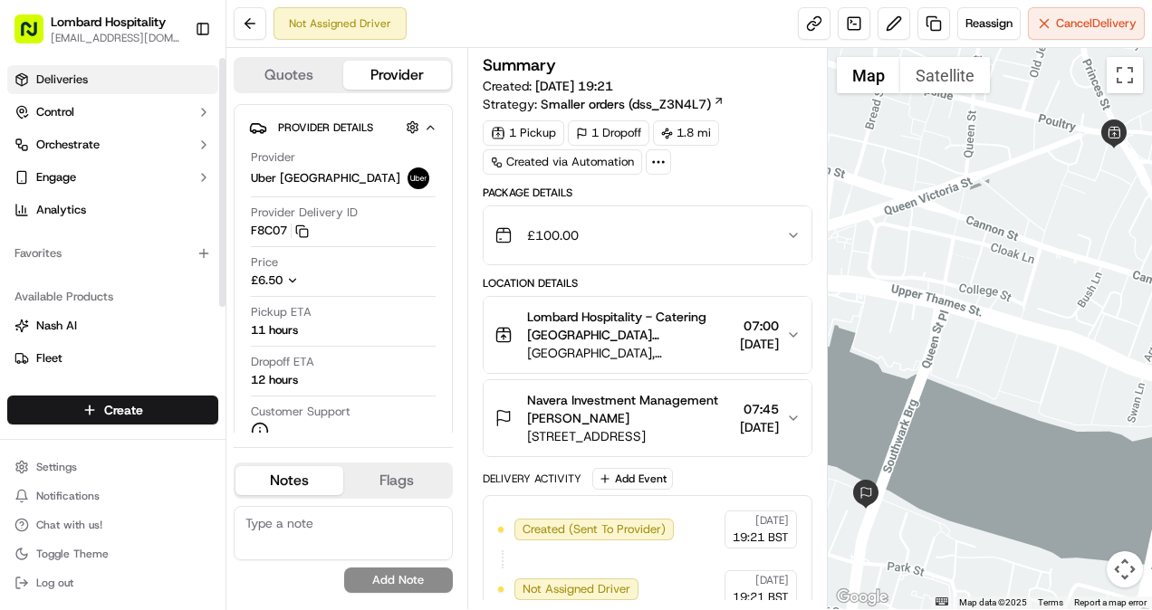
click at [125, 74] on link "Deliveries" at bounding box center [112, 79] width 211 height 29
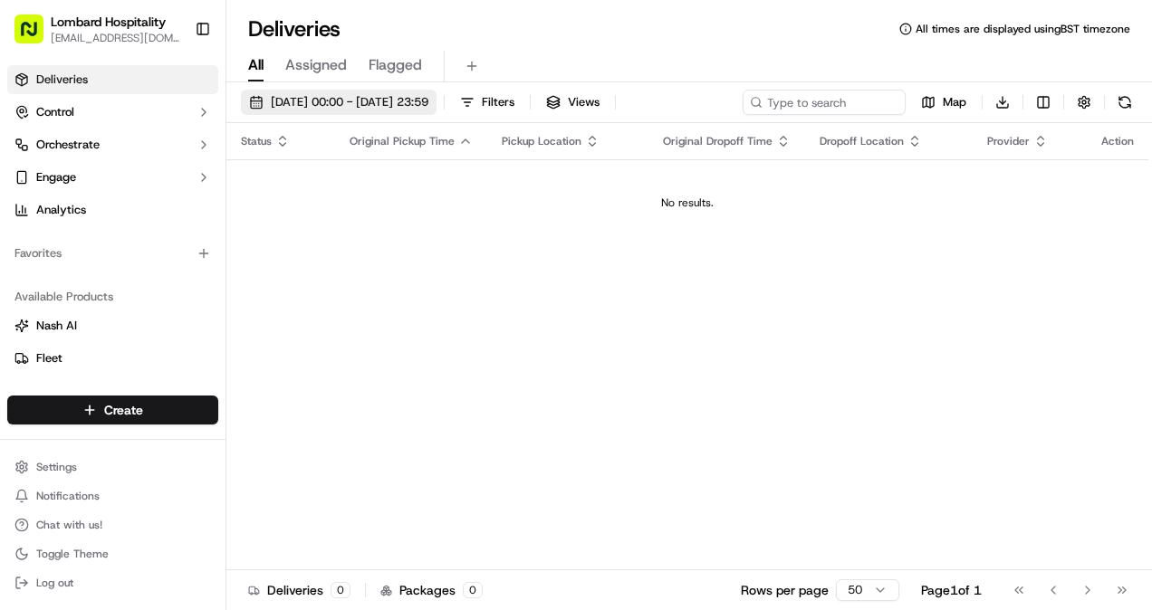
click at [428, 100] on span "[DATE] 00:00 - [DATE] 23:59" at bounding box center [350, 102] width 158 height 16
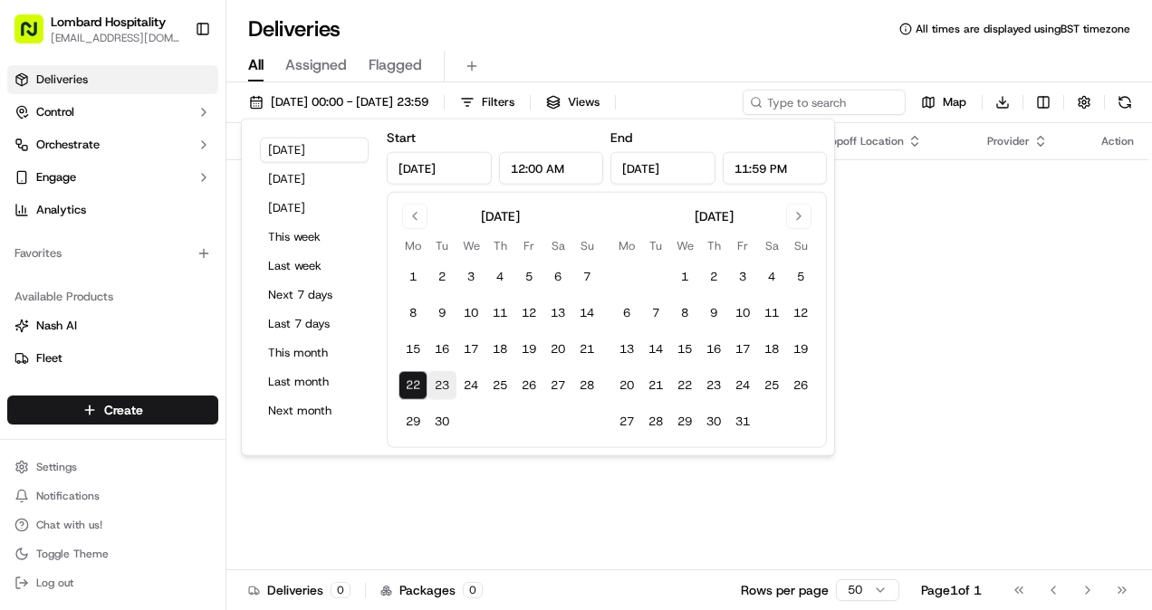
click at [445, 386] on button "23" at bounding box center [441, 385] width 29 height 29
type input "[DATE]"
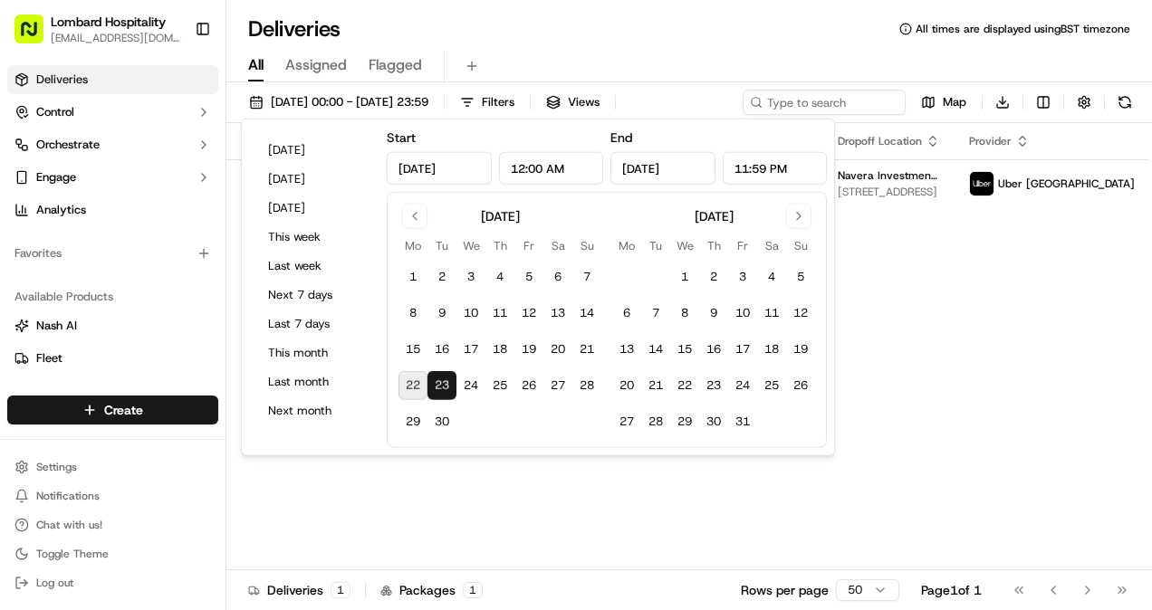
click at [624, 503] on div "Status Original Pickup Time Pickup Location Original Dropoff Time Dropoff Locat…" at bounding box center [721, 346] width 990 height 447
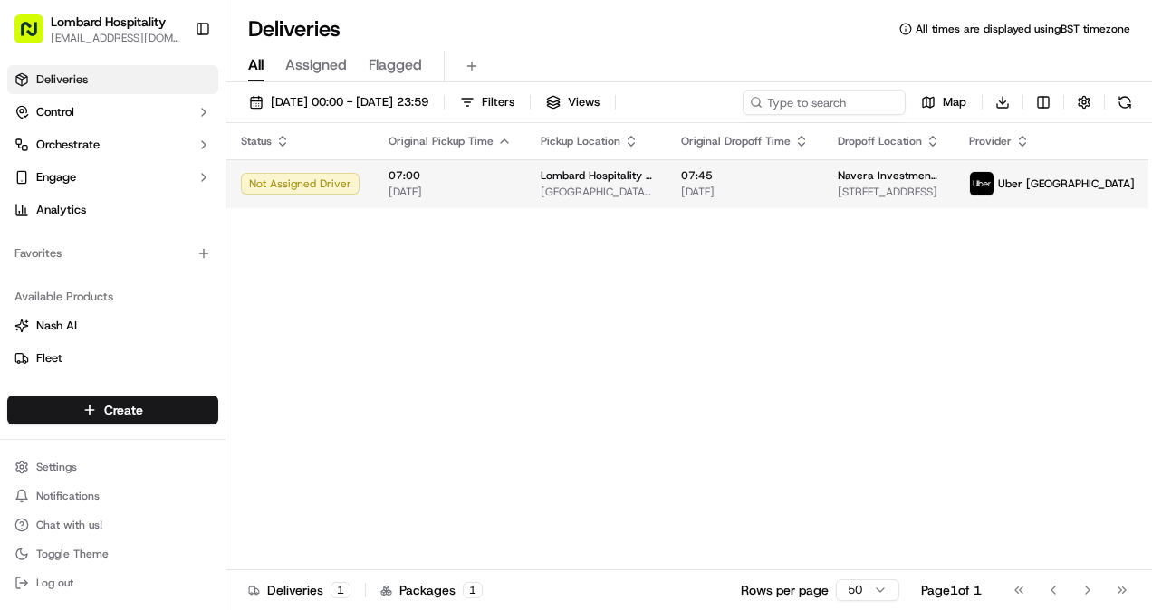
click at [474, 165] on td "07:00 [DATE]" at bounding box center [450, 183] width 152 height 49
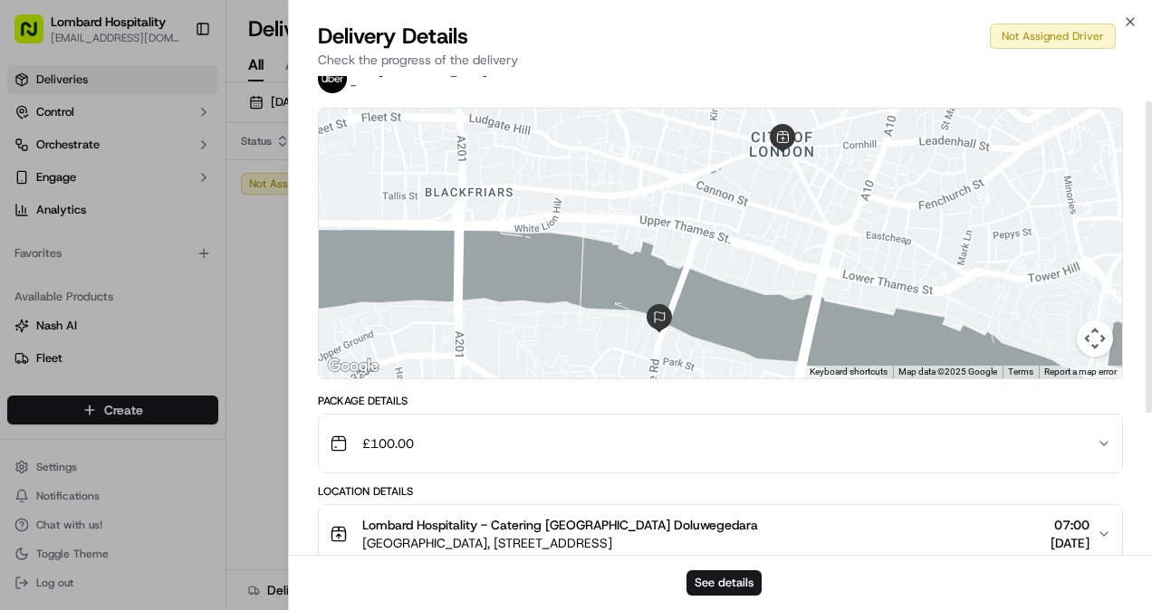
scroll to position [38, 0]
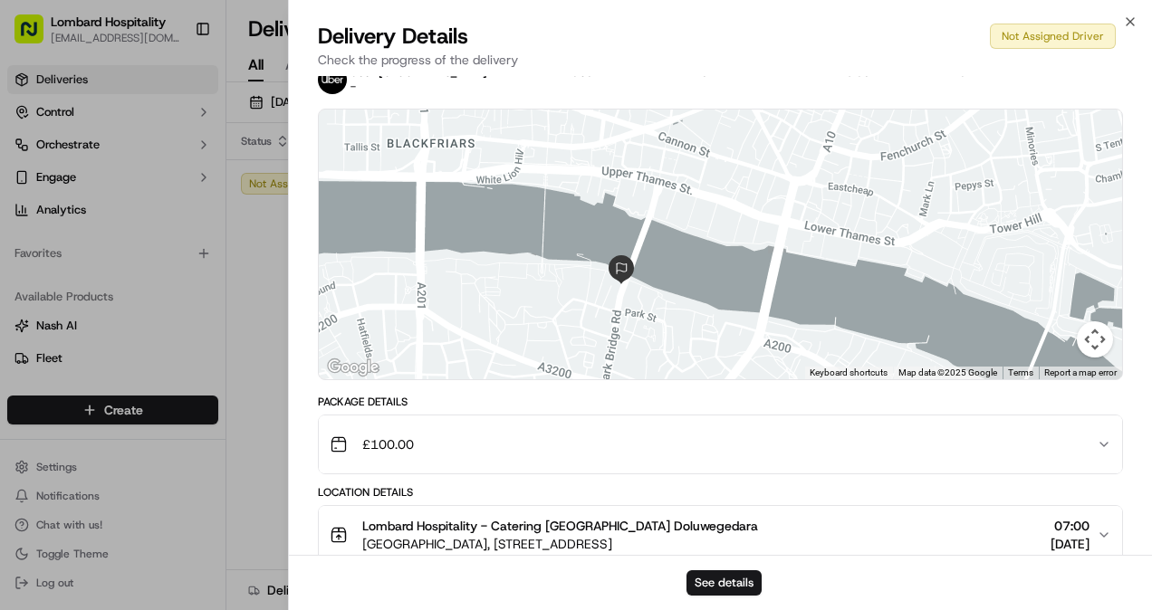
drag, startPoint x: 694, startPoint y: 281, endPoint x: 654, endPoint y: 225, distance: 68.6
click at [654, 225] on div at bounding box center [720, 245] width 803 height 270
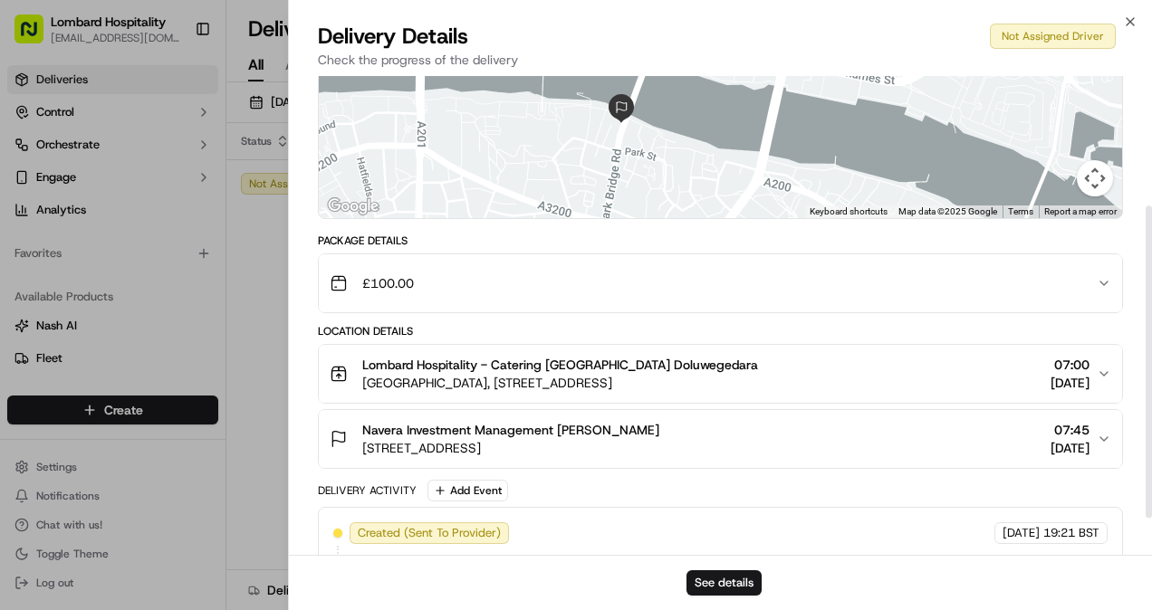
scroll to position [254, 0]
